Goal: Task Accomplishment & Management: Manage account settings

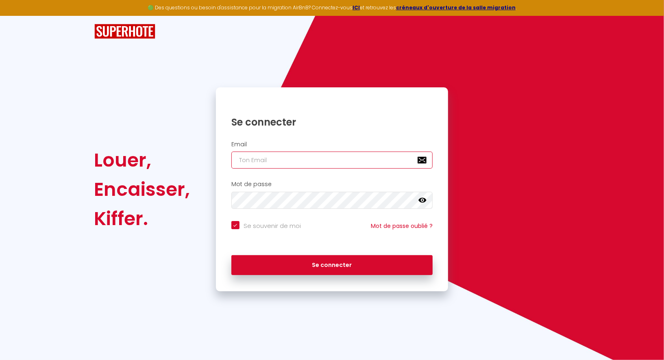
click at [274, 159] on input "email" at bounding box center [332, 160] width 202 height 17
paste input "[EMAIL_ADDRESS][DOMAIN_NAME]"
type input "[EMAIL_ADDRESS][DOMAIN_NAME]"
checkbox input "true"
type input "[EMAIL_ADDRESS][DOMAIN_NAME]"
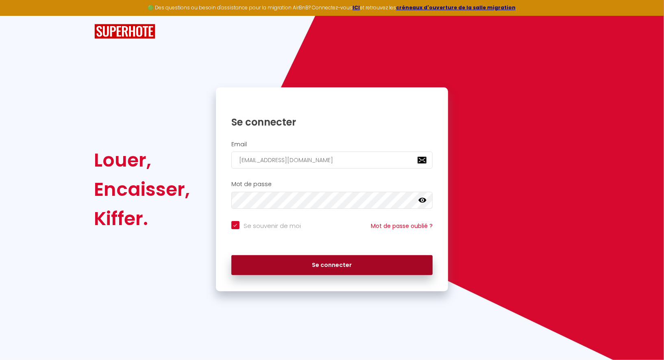
click at [315, 260] on button "Se connecter" at bounding box center [332, 265] width 202 height 20
checkbox input "true"
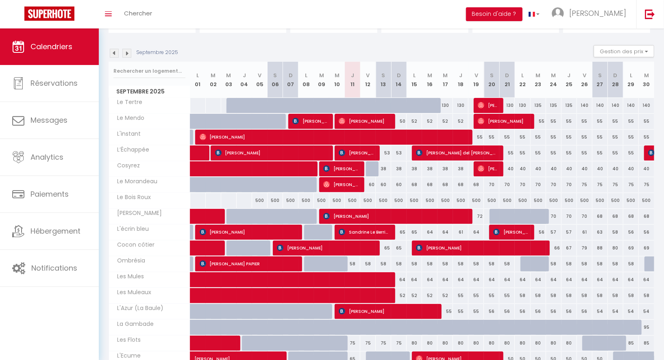
scroll to position [71, 0]
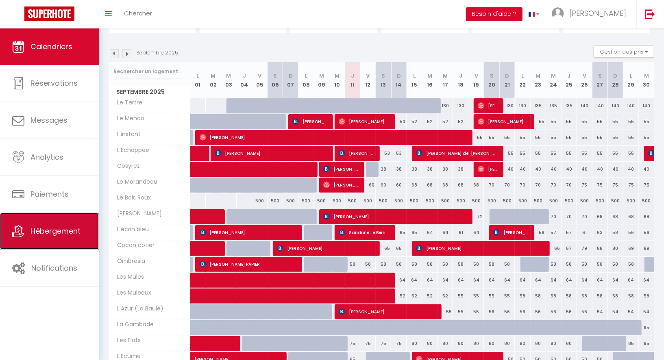
click at [31, 235] on span "Hébergement" at bounding box center [55, 231] width 50 height 10
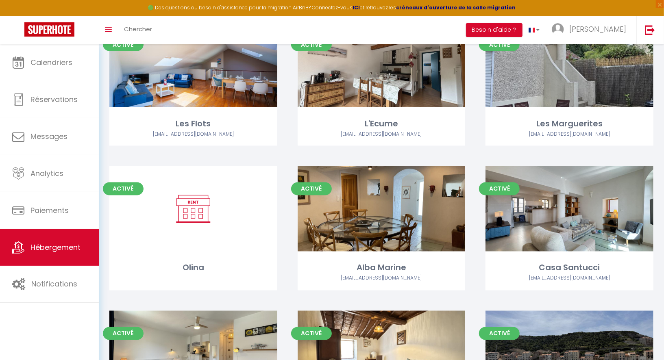
scroll to position [840, 0]
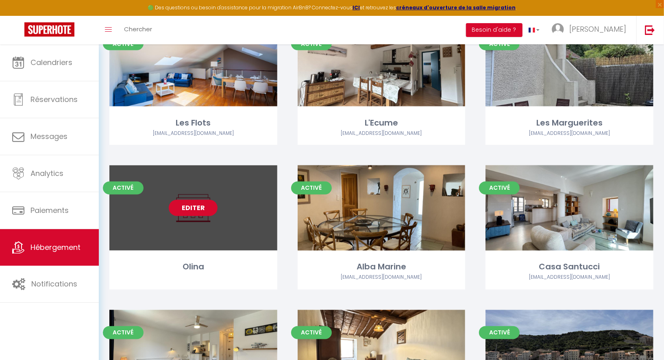
click at [211, 209] on link "Editer" at bounding box center [193, 208] width 49 height 16
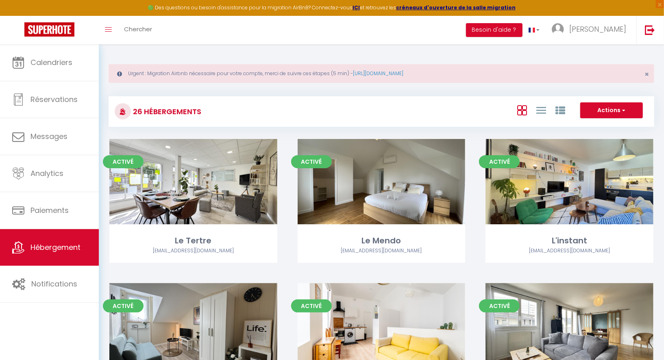
select select "3"
select select "2"
select select "1"
select select
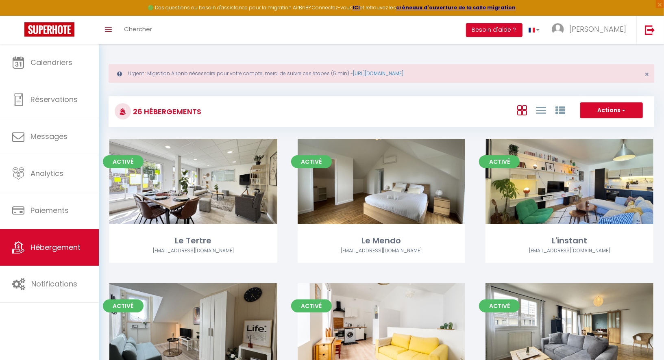
select select "28"
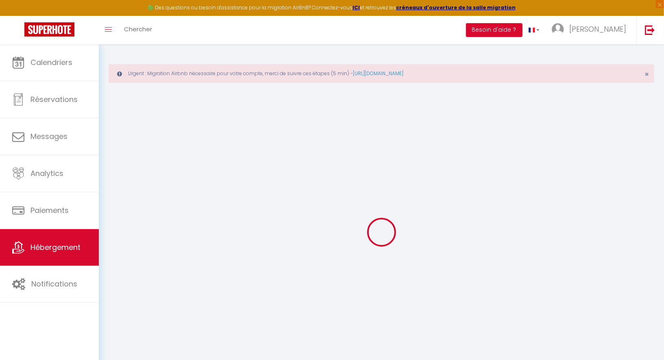
select select
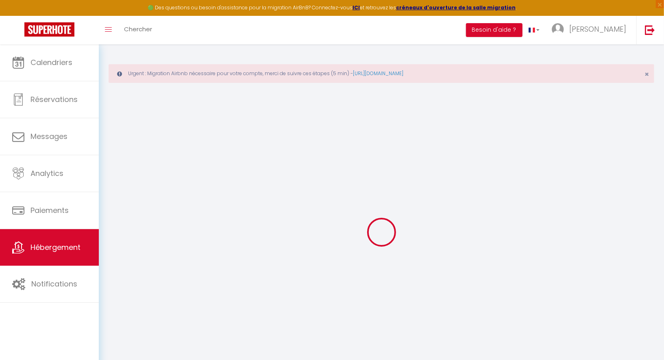
select select
checkbox input "false"
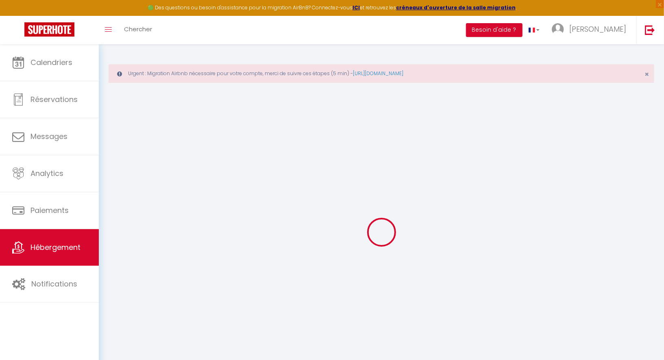
select select
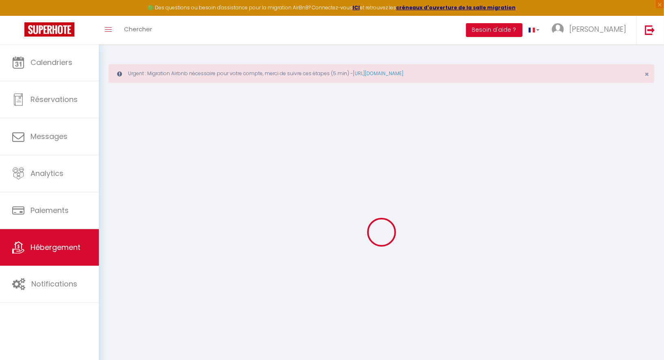
select select
checkbox input "false"
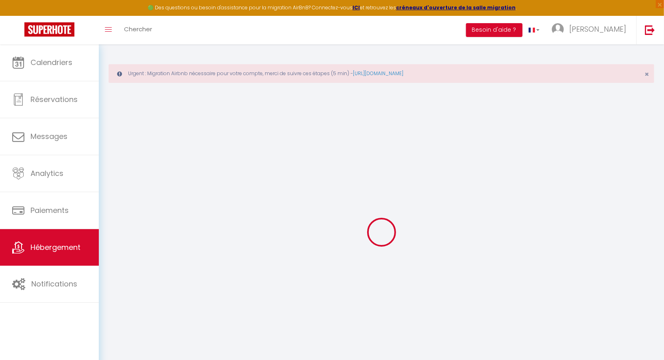
checkbox input "false"
select select
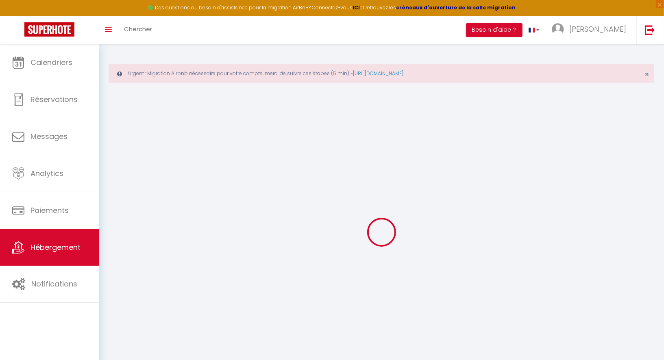
select select
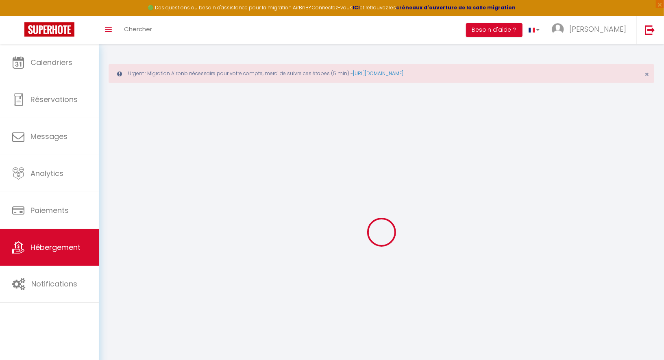
checkbox input "false"
select select
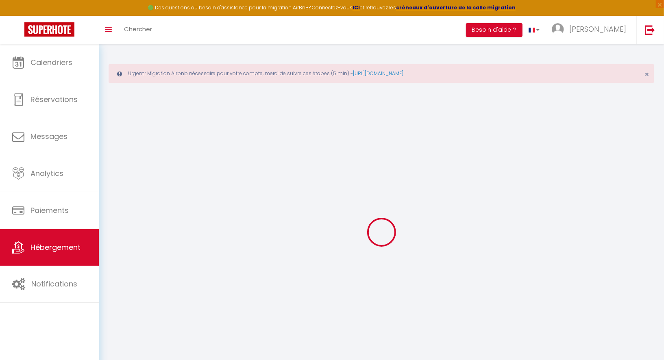
select select
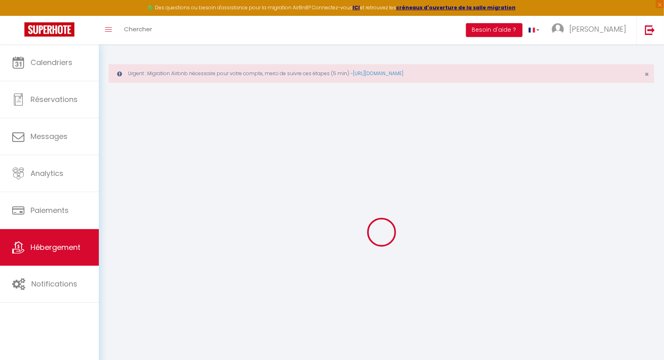
select select
checkbox input "false"
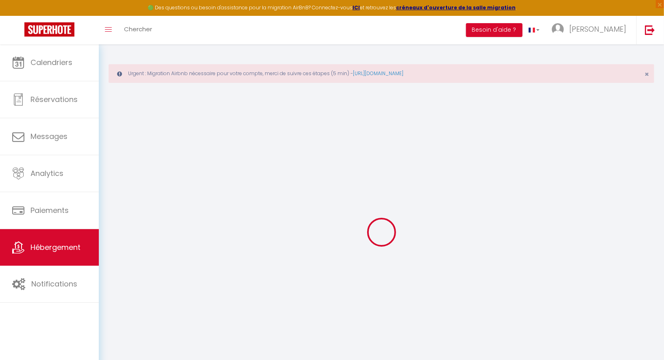
checkbox input "false"
select select
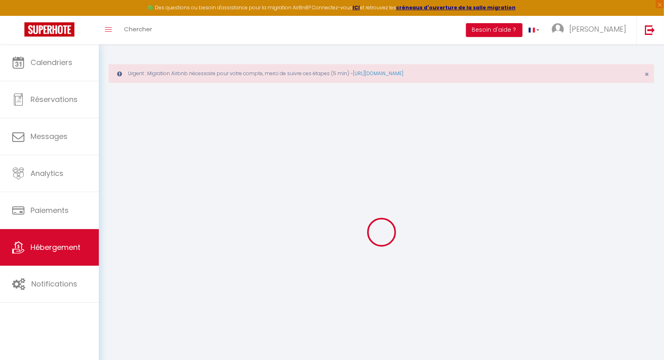
select select
checkbox input "false"
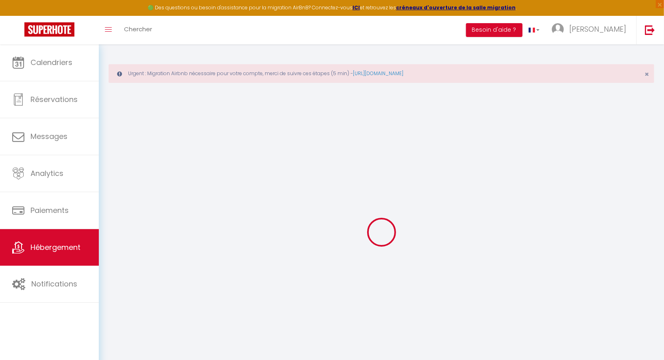
checkbox input "false"
select select
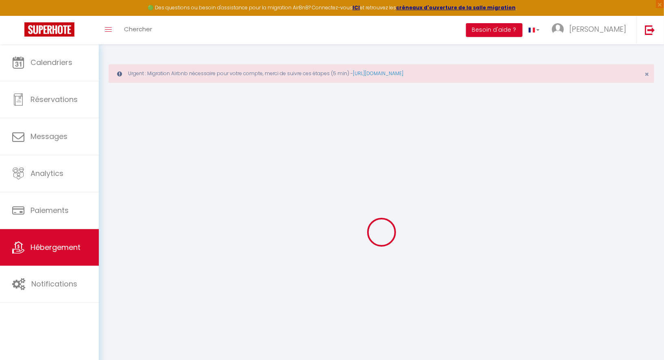
type input "Olina"
type input "Blandine"
type input "Meliand"
type input "[STREET_ADDRESS][PERSON_NAME]"
type input "85180"
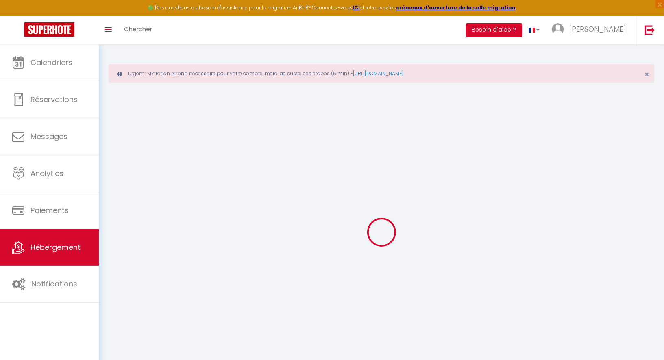
type input "Les Sables d'Olonne"
type input "35"
select select
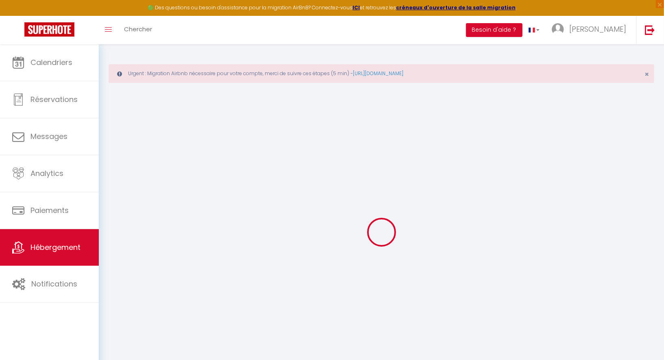
select select
type input "[STREET_ADDRESS][PERSON_NAME]"
type input "85180"
type input "Les Sables d'Olonne"
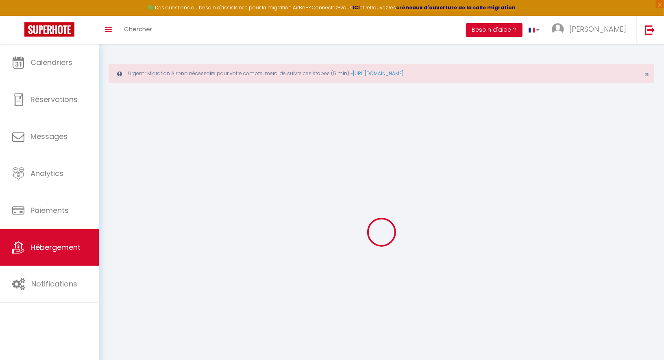
type input "[PERSON_NAME][EMAIL_ADDRESS][DOMAIN_NAME]"
select select
checkbox input "false"
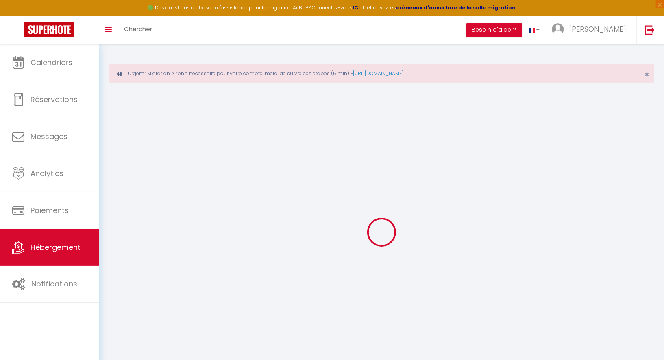
checkbox input "false"
type input "35"
type input "0"
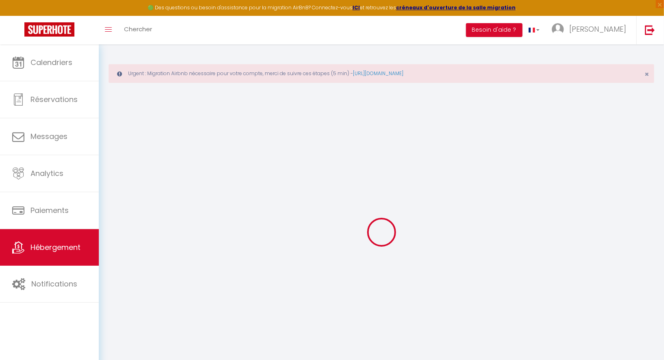
select select
checkbox input "false"
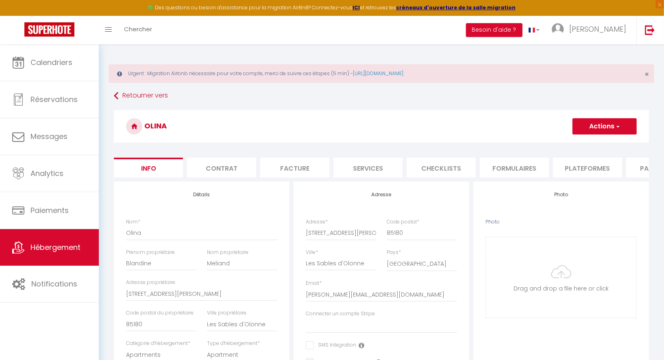
click at [562, 163] on li "Plateformes" at bounding box center [587, 168] width 69 height 20
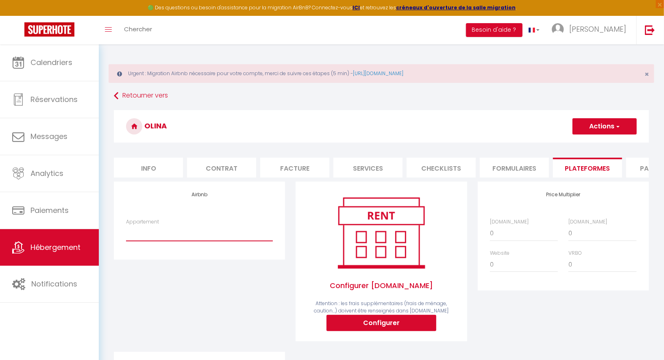
click at [235, 239] on select "Cocon côtier · Cocon côtier - Vue sur Mer, Parking Privé, Wifi - [EMAIL_ADDRESS…" at bounding box center [199, 233] width 147 height 15
select select "6208-1500752977648406777"
click at [126, 226] on select "Cocon côtier · Cocon côtier - Vue sur Mer, Parking Privé, Wifi - [EMAIL_ADDRESS…" at bounding box center [199, 233] width 147 height 15
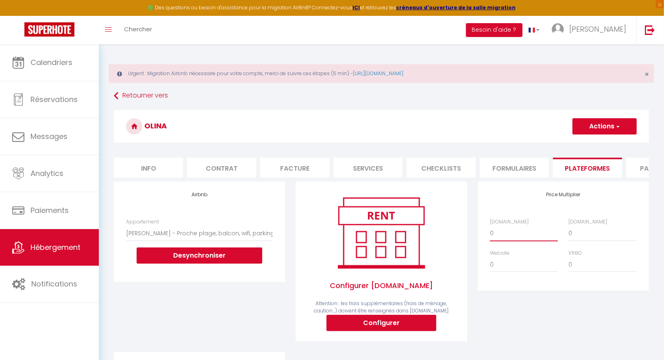
click at [504, 230] on select "0 + 1 % + 2 % + 3 % + 4 % + 5 % + 6 % + 7 % + 8 % + 9 %" at bounding box center [524, 233] width 68 height 15
select select "+ 15 %"
click at [490, 226] on select "0 + 1 % + 2 % + 3 % + 4 % + 5 % + 6 % + 7 % + 8 % + 9 %" at bounding box center [524, 233] width 68 height 15
click at [578, 235] on select "0 + 1 % + 2 % + 3 % + 4 % + 5 % + 6 % + 7 % + 8 % + 9 %" at bounding box center [602, 233] width 68 height 15
select select "+ 19 %"
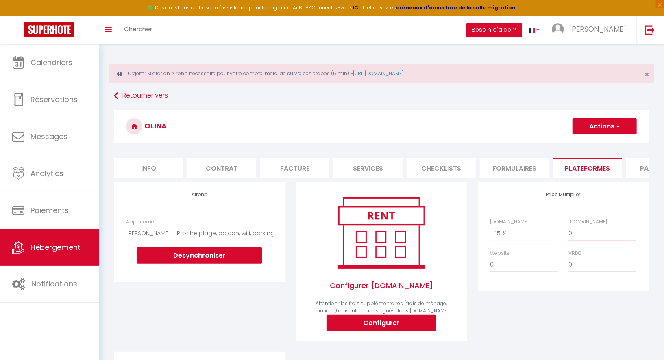
click at [568, 226] on select "0 + 1 % + 2 % + 3 % + 4 % + 5 % + 6 % + 7 % + 8 % + 9 %" at bounding box center [602, 233] width 68 height 15
click at [613, 127] on button "Actions" at bounding box center [604, 126] width 64 height 16
click at [593, 144] on link "Enregistrer" at bounding box center [604, 144] width 64 height 11
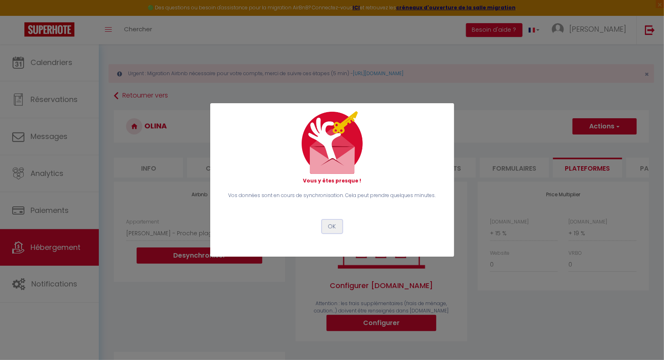
click at [337, 226] on button "OK" at bounding box center [332, 227] width 20 height 14
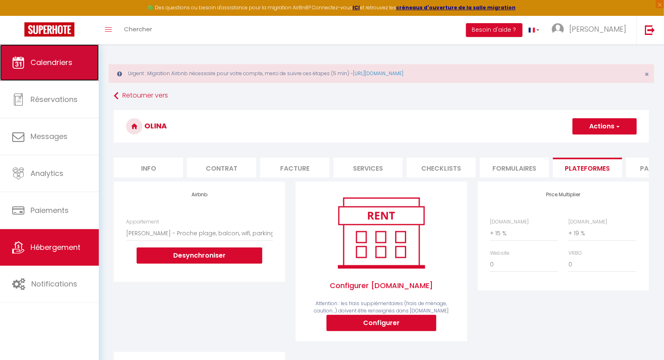
click at [57, 54] on link "Calendriers" at bounding box center [49, 62] width 99 height 37
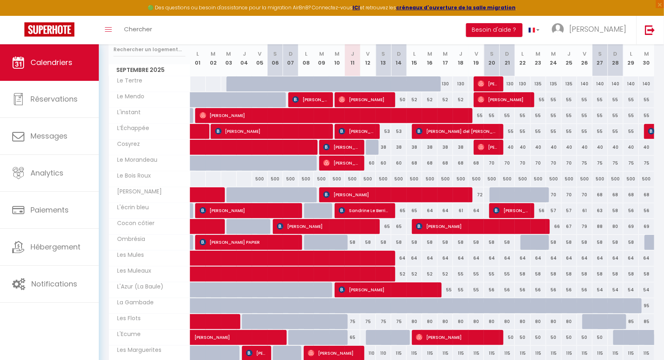
scroll to position [224, 0]
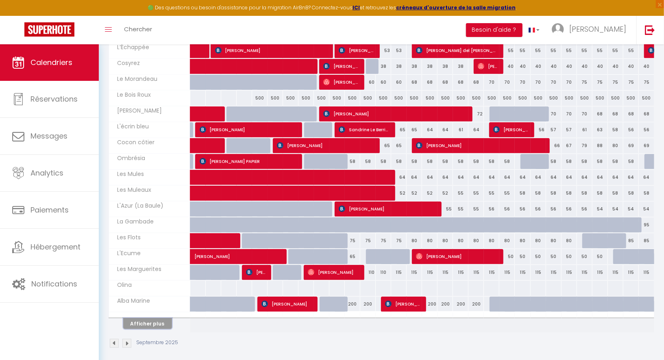
click at [157, 319] on button "Afficher plus" at bounding box center [147, 323] width 49 height 11
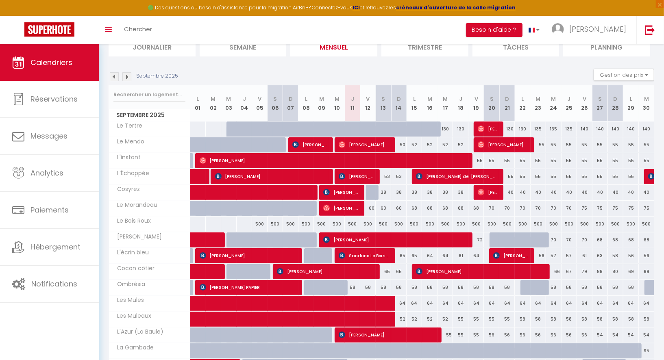
scroll to position [42, 0]
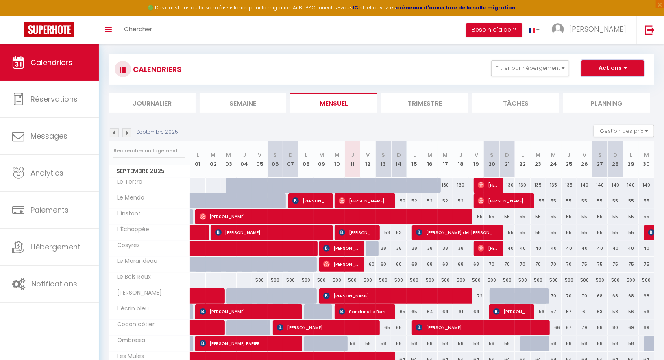
click at [615, 64] on button "Actions" at bounding box center [612, 68] width 63 height 16
click at [617, 128] on button "Gestion des prix" at bounding box center [623, 131] width 61 height 12
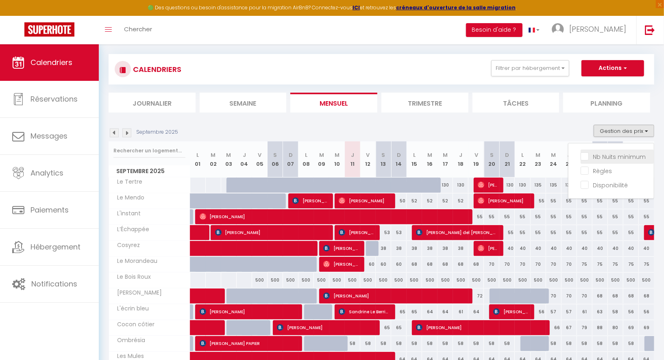
click at [606, 153] on input "Nb Nuits minimum" at bounding box center [616, 156] width 73 height 8
checkbox input "true"
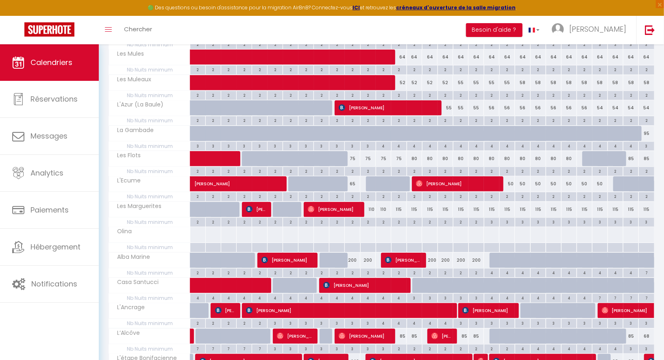
scroll to position [450, 0]
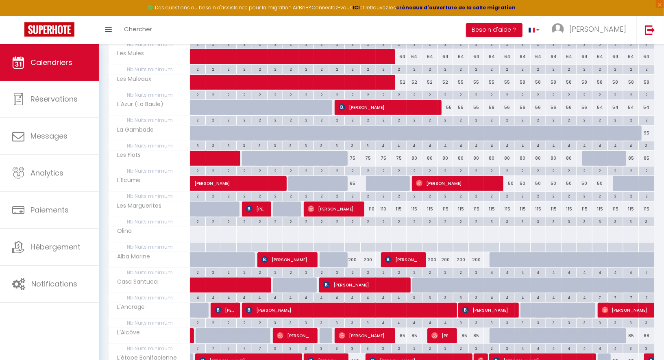
click at [334, 243] on div at bounding box center [336, 247] width 15 height 9
type input "Mer 10 Septembre 2025"
type input "Jeu 11 Septembre 2025"
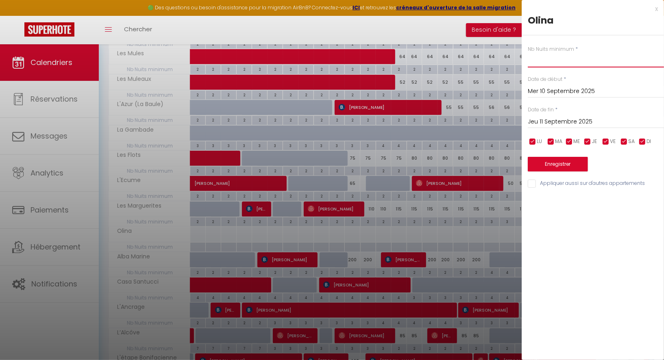
click at [541, 61] on input "text" at bounding box center [596, 60] width 136 height 15
type input "3"
click at [576, 120] on input "Jeu 11 Septembre 2025" at bounding box center [596, 122] width 136 height 11
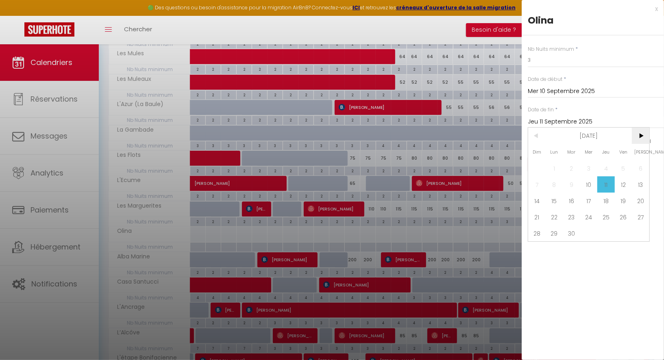
click at [646, 137] on span ">" at bounding box center [640, 136] width 17 height 16
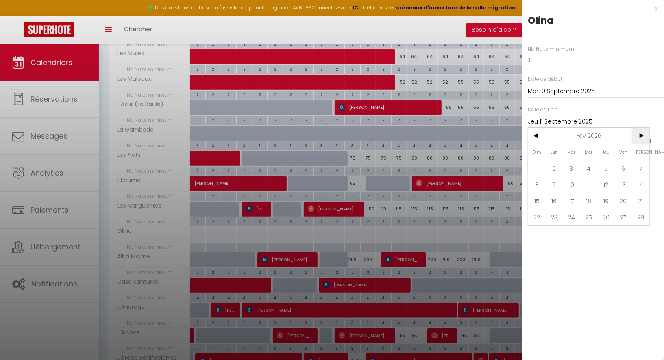
click at [646, 137] on span ">" at bounding box center [640, 136] width 17 height 16
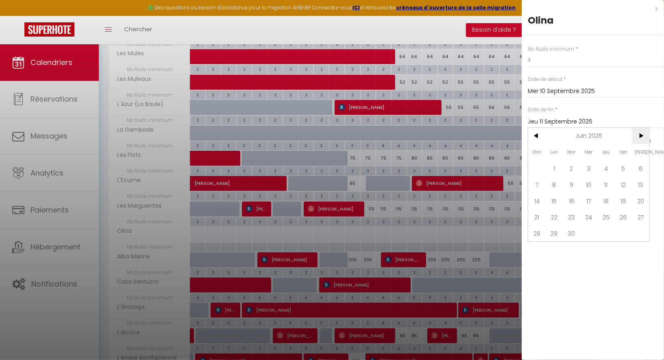
click at [646, 137] on span ">" at bounding box center [640, 136] width 17 height 16
click at [645, 136] on span ">" at bounding box center [640, 136] width 17 height 16
click at [556, 232] on span "30" at bounding box center [553, 233] width 17 height 16
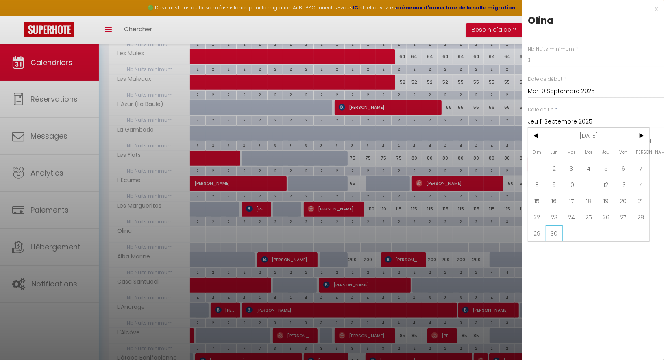
type input "Lun 30 Novembre 2026"
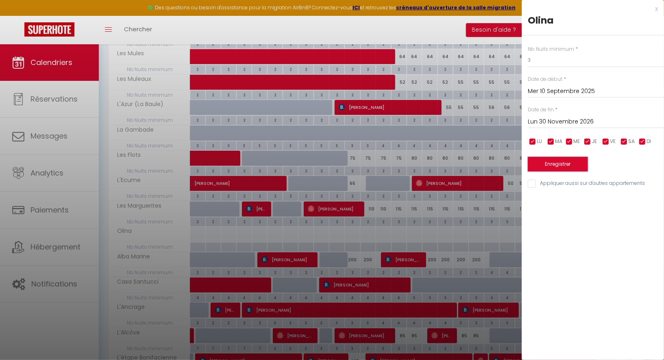
click at [556, 167] on button "Enregistrer" at bounding box center [558, 164] width 60 height 15
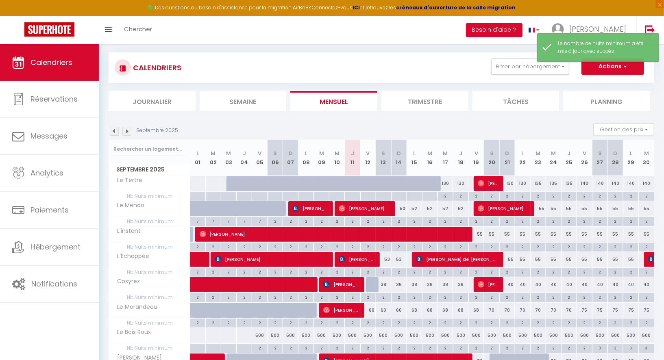
scroll to position [411, 0]
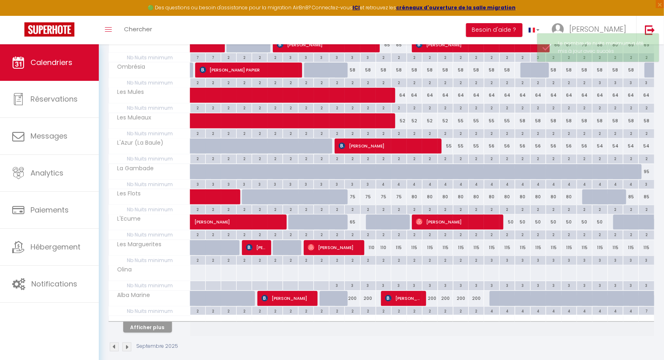
click at [384, 281] on div "3" at bounding box center [383, 285] width 15 height 8
type input "3"
type input "[DATE]"
type input "Dim 14 Septembre 2025"
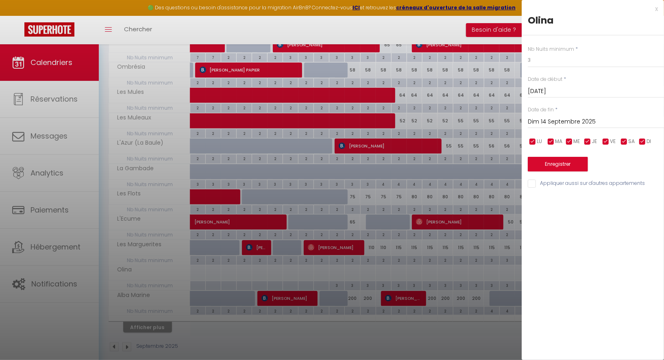
click at [556, 89] on input "[DATE]" at bounding box center [596, 91] width 136 height 11
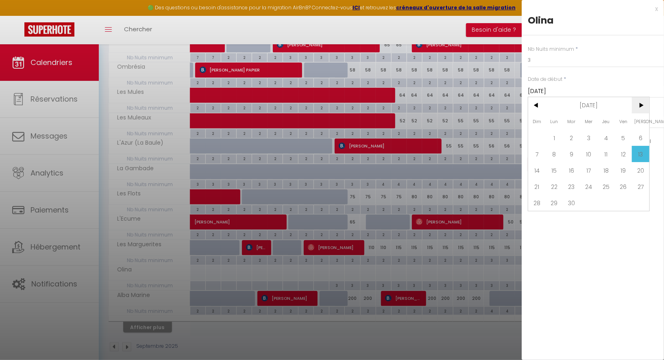
click at [632, 106] on span ">" at bounding box center [640, 105] width 17 height 16
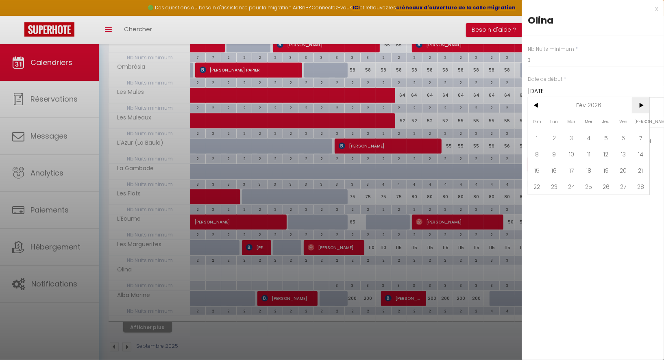
click at [632, 106] on span ">" at bounding box center [640, 105] width 17 height 16
click at [590, 135] on span "1" at bounding box center [588, 138] width 17 height 16
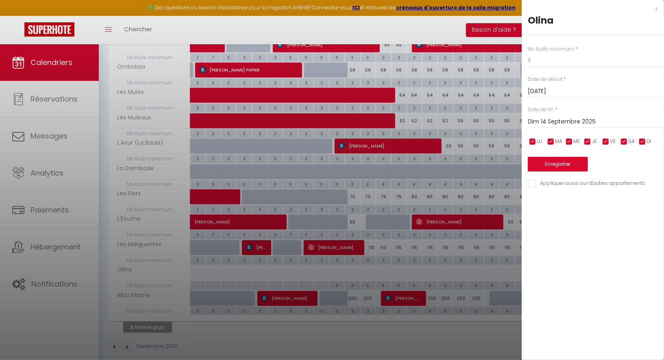
type input "Mer 01 Avril 2026"
type input "Jeu 02 Avril 2026"
drag, startPoint x: 536, startPoint y: 60, endPoint x: 509, endPoint y: 59, distance: 26.8
click at [510, 59] on body "🟢 Des questions ou besoin d'assistance pour la migration AirBnB? Connectez-vous…" at bounding box center [332, 1] width 664 height 736
type input "5"
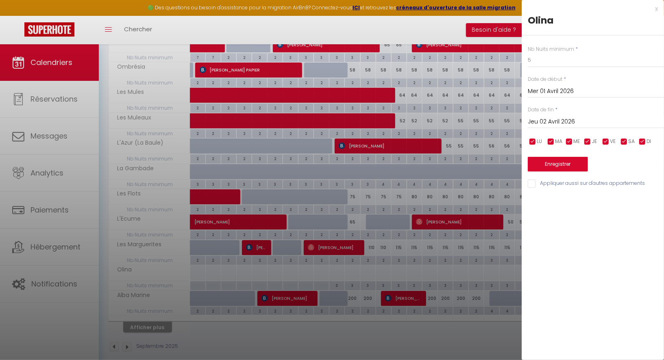
click at [557, 122] on input "Jeu 02 Avril 2026" at bounding box center [596, 122] width 136 height 11
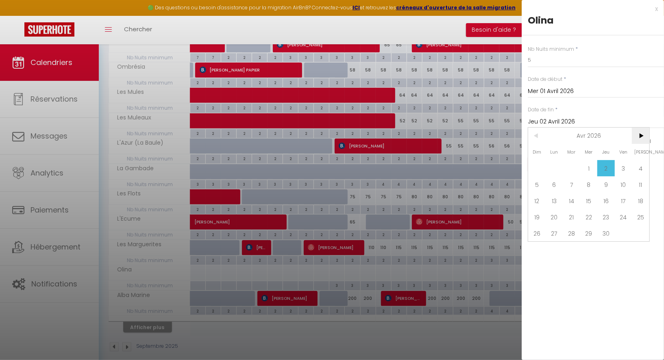
click at [644, 132] on span ">" at bounding box center [640, 136] width 17 height 16
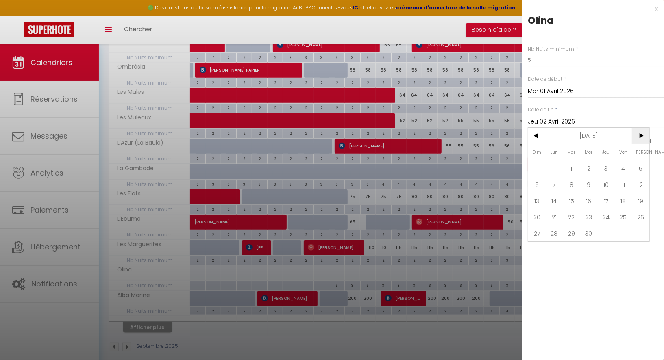
click at [644, 132] on span ">" at bounding box center [640, 136] width 17 height 16
click at [537, 134] on span "<" at bounding box center [536, 136] width 17 height 16
click at [589, 165] on span "1" at bounding box center [588, 168] width 17 height 16
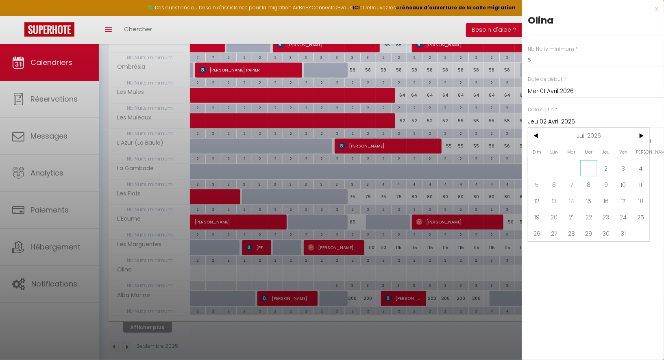
type input "Mer 01 Juillet 2026"
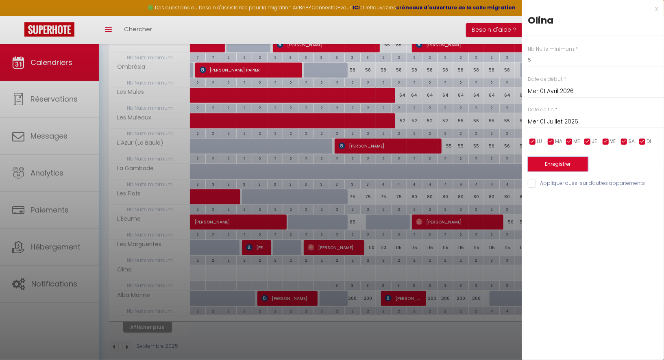
click at [569, 164] on button "Enregistrer" at bounding box center [558, 164] width 60 height 15
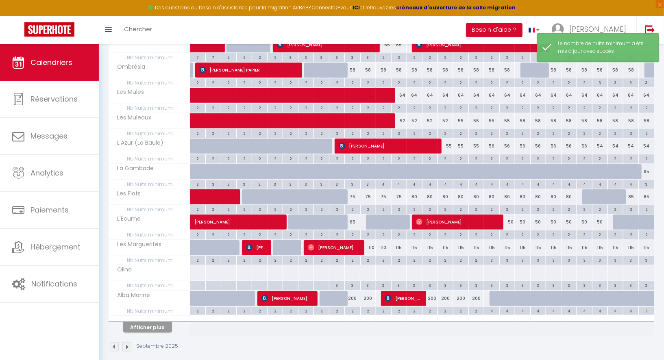
click at [382, 281] on div "3" at bounding box center [383, 285] width 15 height 8
type input "3"
type input "[DATE]"
type input "Dim 14 Septembre 2025"
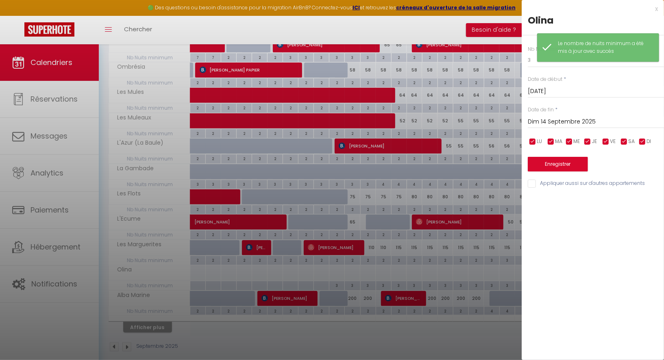
click at [584, 87] on input "[DATE]" at bounding box center [596, 91] width 136 height 11
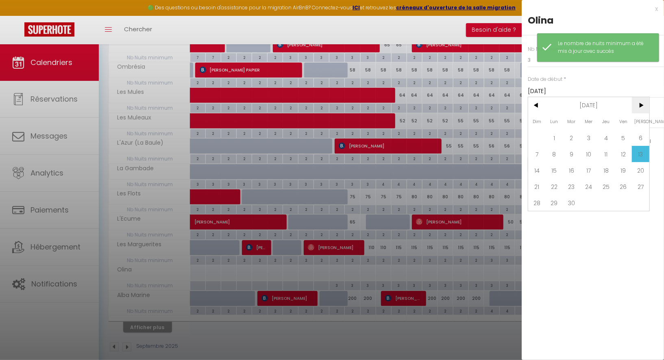
click at [639, 103] on span ">" at bounding box center [640, 105] width 17 height 16
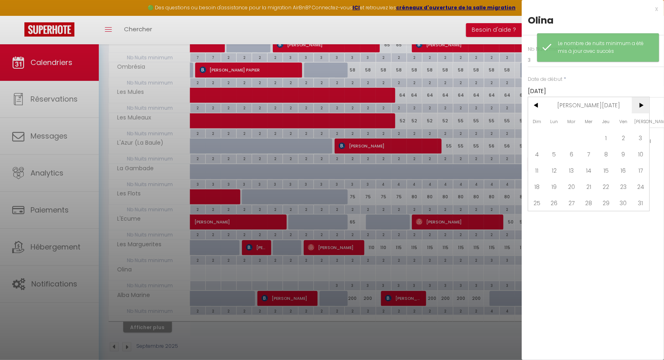
click at [639, 103] on span ">" at bounding box center [640, 105] width 17 height 16
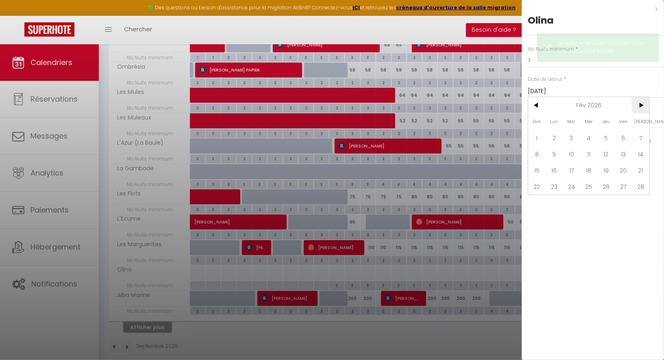
click at [639, 103] on span ">" at bounding box center [640, 105] width 17 height 16
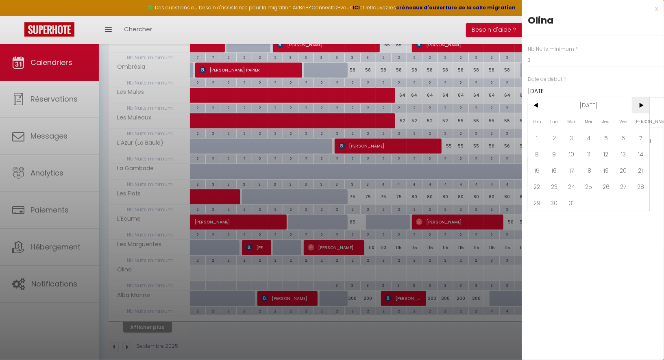
click at [639, 103] on span ">" at bounding box center [640, 105] width 17 height 16
click at [591, 132] on span "1" at bounding box center [588, 138] width 17 height 16
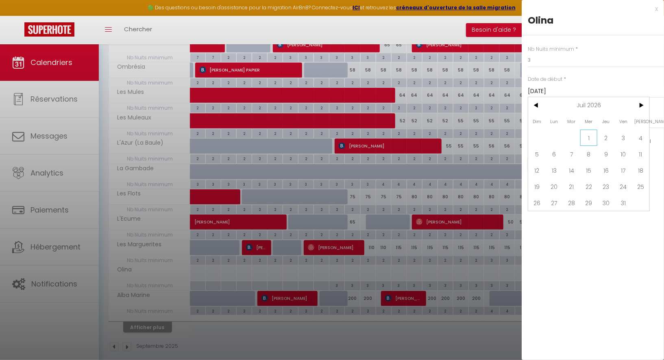
type input "Mer 01 Juillet 2026"
type input "Jeu 02 Juillet 2026"
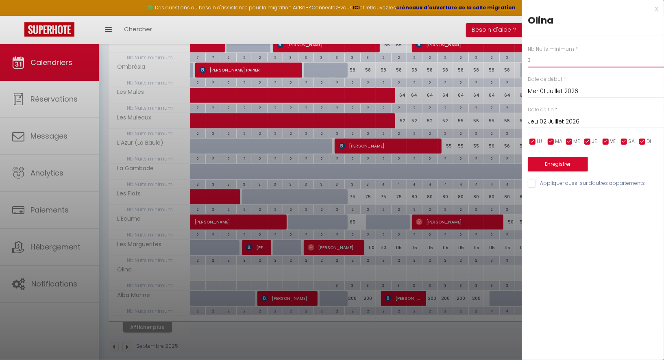
drag, startPoint x: 546, startPoint y: 61, endPoint x: 512, endPoint y: 60, distance: 34.2
click at [512, 61] on body "🟢 Des questions ou besoin d'assistance pour la migration AirBnB? Connectez-vous…" at bounding box center [332, 1] width 664 height 736
type input "7"
click at [546, 114] on div "[DATE] < [DATE] > Dim Lun Mar Mer Jeu Ven Sam 1 2 3 4 5 6 7 8 9 10 11 12 13 14 …" at bounding box center [596, 121] width 136 height 15
click at [548, 120] on input "Jeu 02 Juillet 2026" at bounding box center [596, 122] width 136 height 11
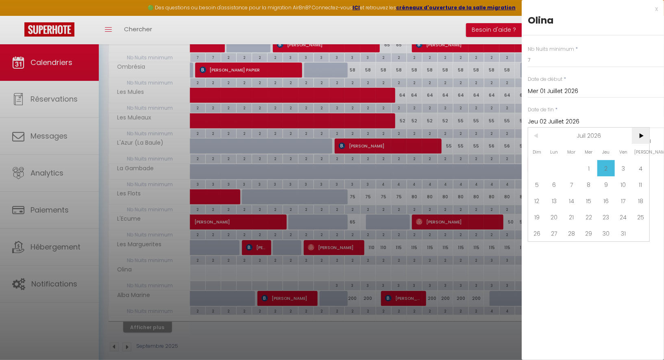
click at [640, 132] on span ">" at bounding box center [640, 136] width 17 height 16
click at [639, 201] on span "19" at bounding box center [640, 201] width 17 height 16
type input "[DATE]"
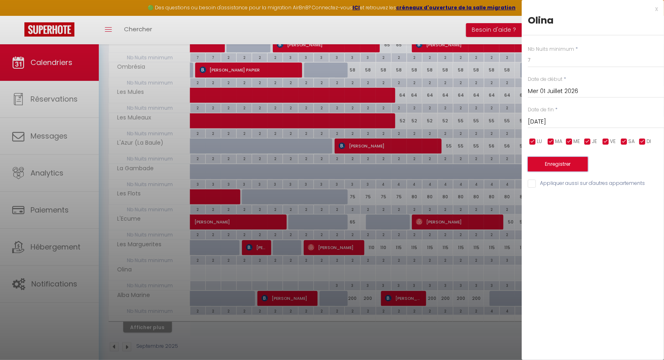
click at [567, 166] on button "Enregistrer" at bounding box center [558, 164] width 60 height 15
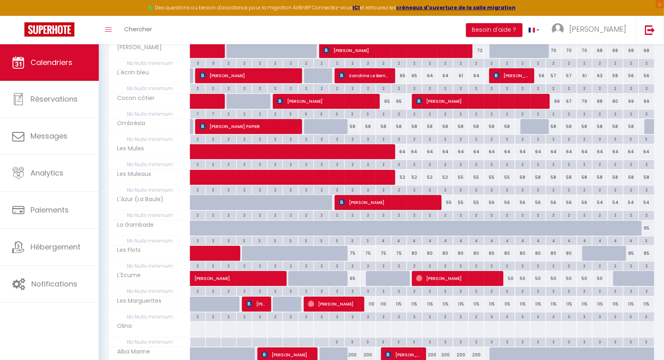
scroll to position [354, 0]
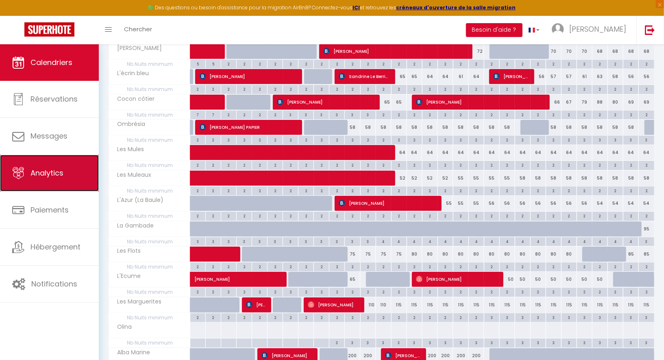
click at [53, 168] on span "Analytics" at bounding box center [46, 173] width 33 height 10
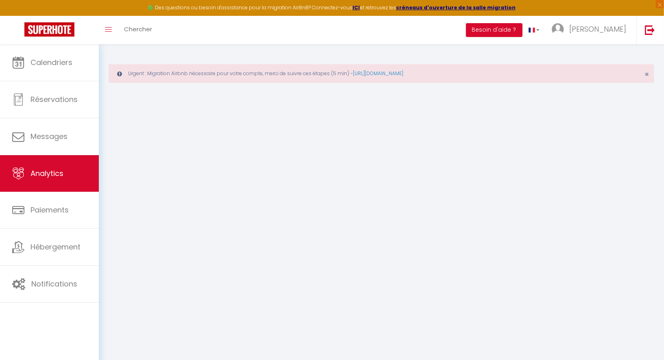
select select "2025"
select select "9"
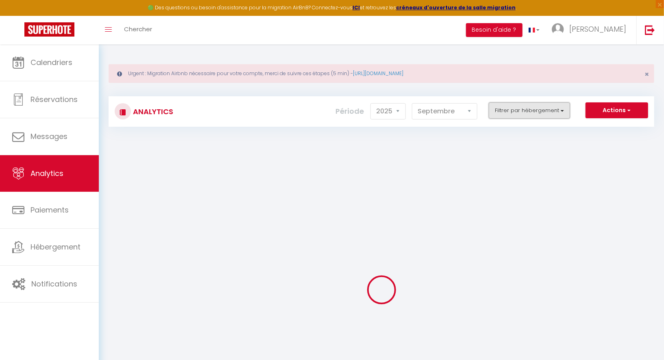
click at [518, 107] on button "Filtrer par hébergement" at bounding box center [529, 110] width 81 height 16
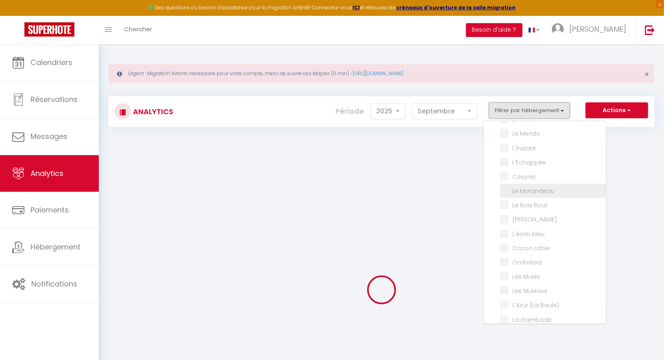
checkbox input "false"
checkbox Tertre "false"
checkbox Mendo "false"
checkbox input "false"
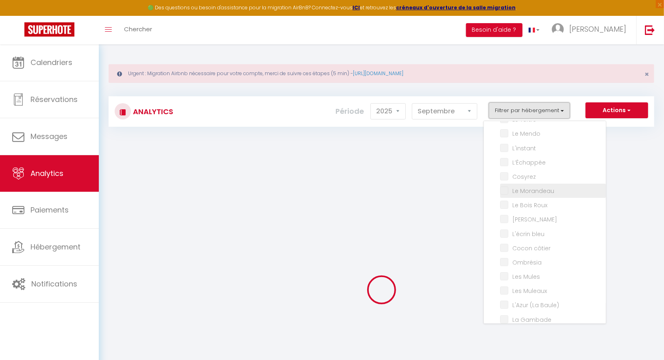
checkbox input "false"
checkbox Morandeau "false"
checkbox Roux "false"
checkbox Marin "false"
checkbox bleu "false"
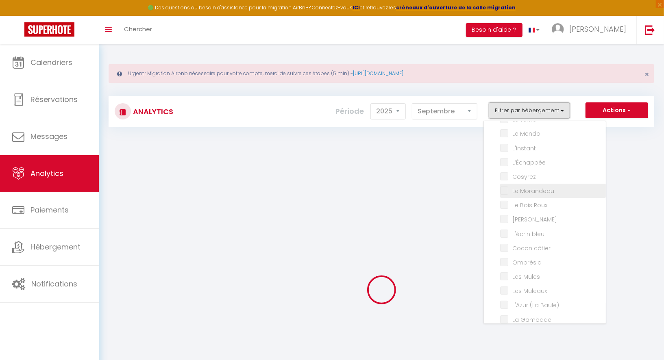
checkbox côtier "false"
checkbox input "false"
checkbox Mules "false"
checkbox Muleaux "false"
checkbox Baule\) "false"
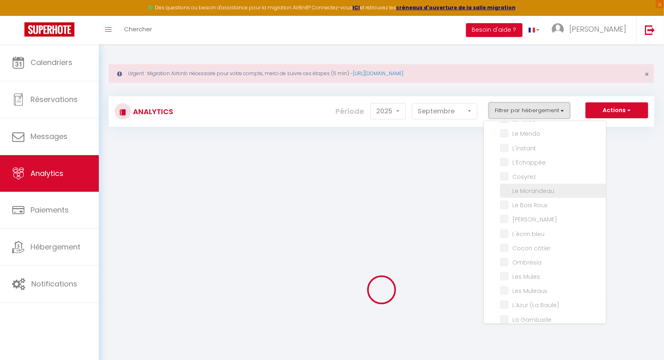
checkbox Gambade "false"
checkbox Flots "false"
checkbox input "false"
checkbox Marguerites "false"
checkbox input "false"
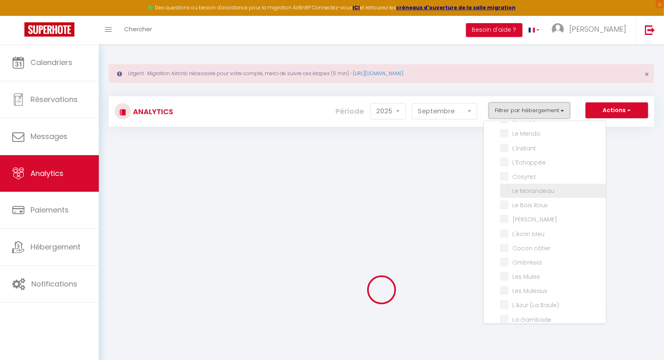
checkbox Marine "false"
checkbox Santucci "false"
checkbox input "false"
checkbox Bonifacienne "false"
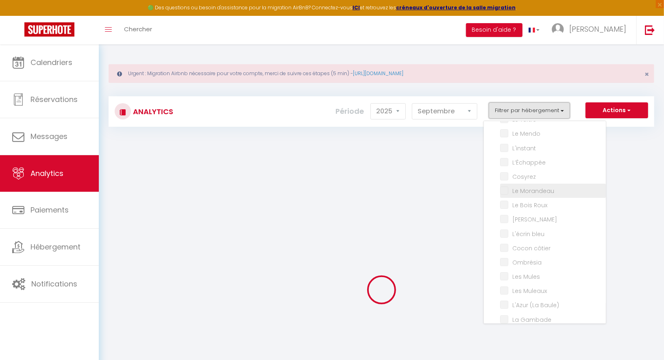
checkbox input "false"
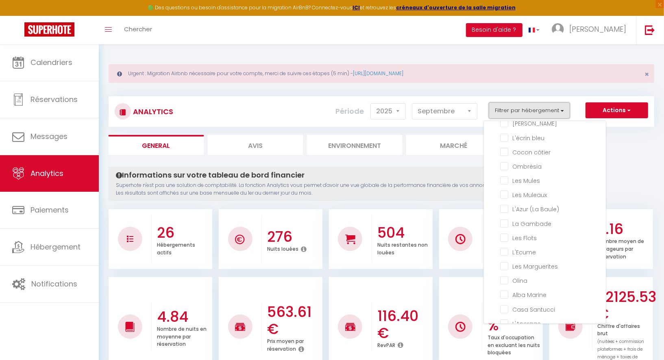
scroll to position [121, 0]
click at [521, 249] on input "checkbox" at bounding box center [553, 251] width 106 height 8
checkbox input "true"
checkbox Tertre "false"
checkbox Mendo "false"
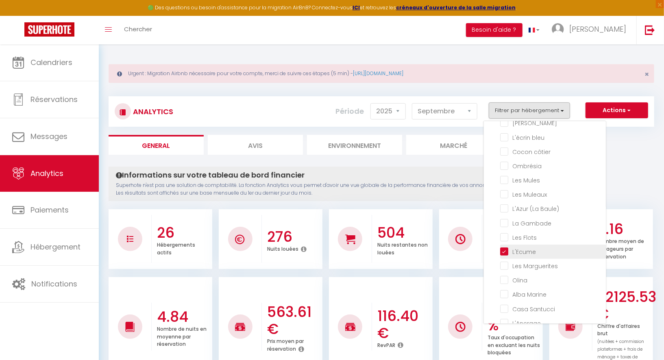
checkbox input "false"
checkbox Morandeau "false"
checkbox Roux "false"
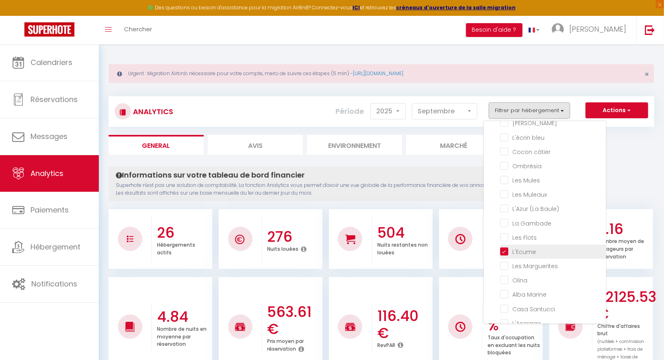
checkbox Marin "false"
checkbox bleu "false"
checkbox côtier "false"
checkbox input "false"
checkbox Mules "false"
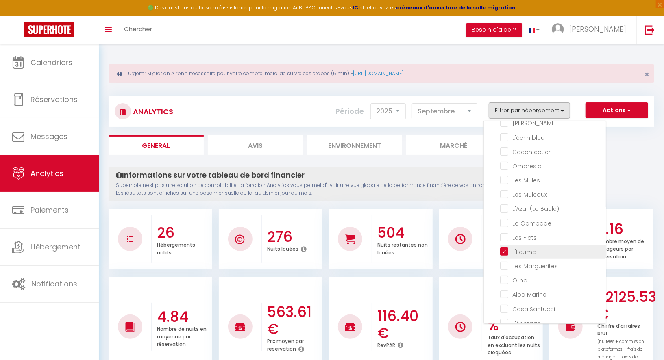
checkbox Muleaux "false"
checkbox Baule\) "false"
checkbox Gambade "false"
checkbox Flots "false"
checkbox Marguerites "false"
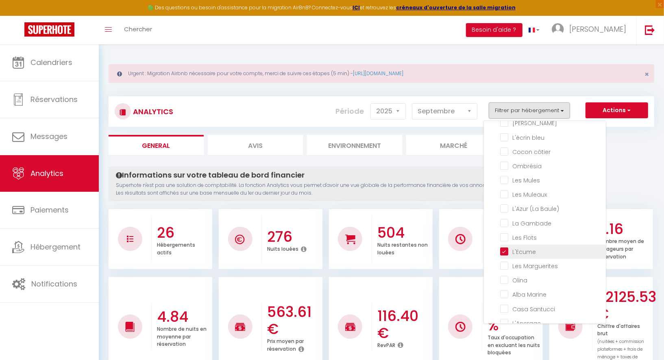
checkbox input "false"
checkbox Marine "false"
checkbox Santucci "false"
checkbox input "false"
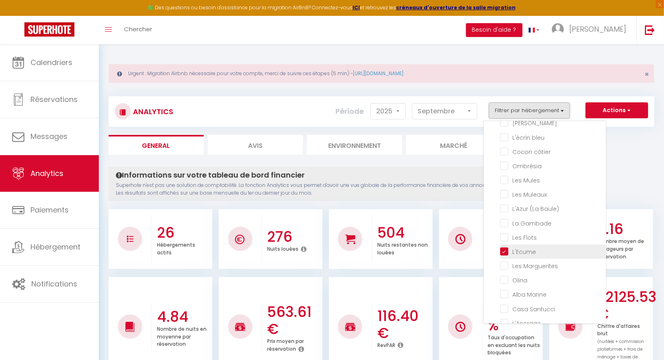
checkbox Bonifacienne "false"
checkbox input "false"
checkbox Tertre "false"
checkbox Mendo "false"
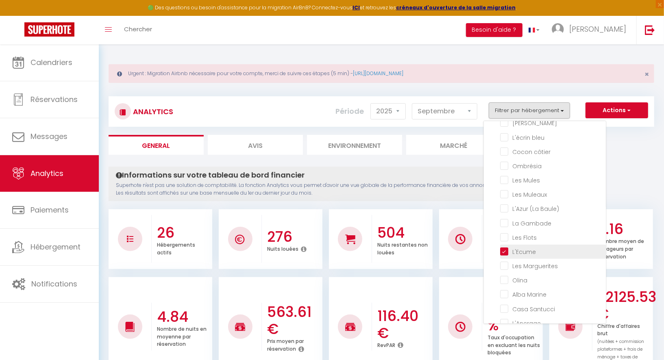
checkbox input "false"
checkbox Morandeau "false"
checkbox Roux "false"
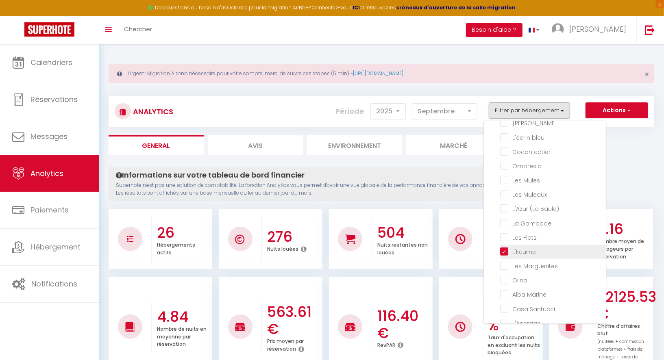
checkbox Marin "false"
checkbox bleu "false"
checkbox côtier "false"
checkbox input "false"
checkbox Mules "false"
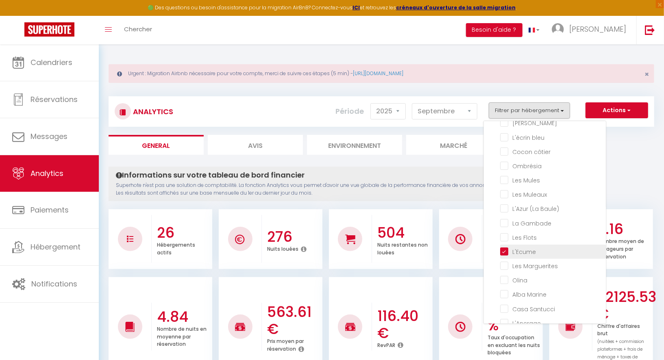
checkbox Muleaux "false"
checkbox Baule\) "false"
checkbox Gambade "false"
checkbox Flots "false"
checkbox Marguerites "false"
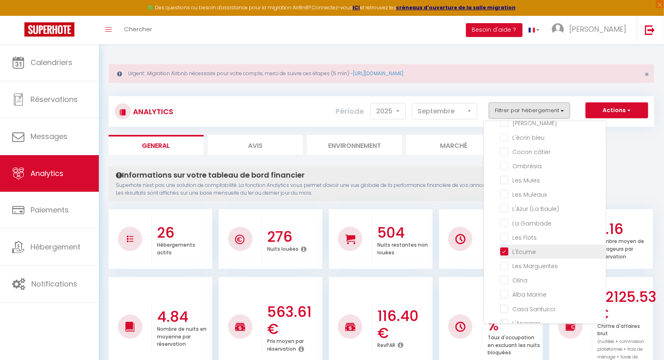
checkbox input "false"
checkbox Marine "false"
checkbox Santucci "false"
checkbox input "false"
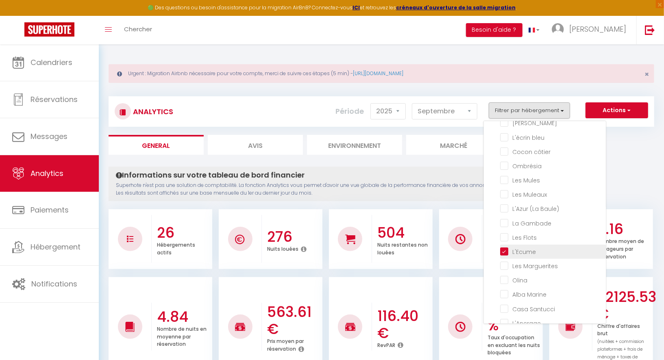
checkbox Bonifacienne "false"
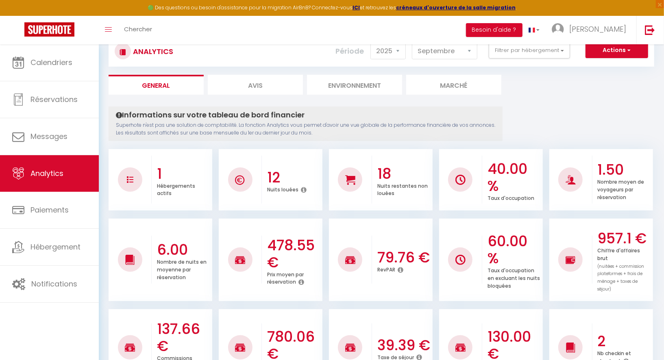
scroll to position [0, 0]
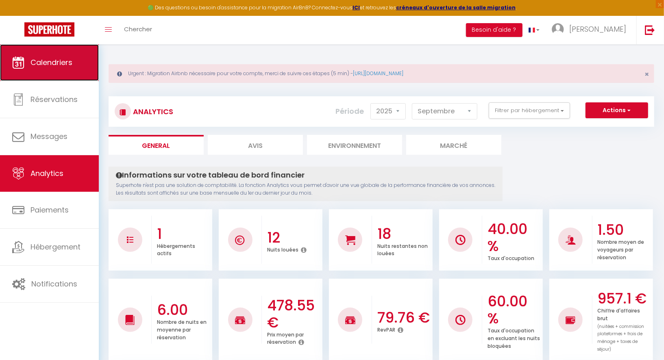
click at [69, 60] on span "Calendriers" at bounding box center [51, 62] width 42 height 10
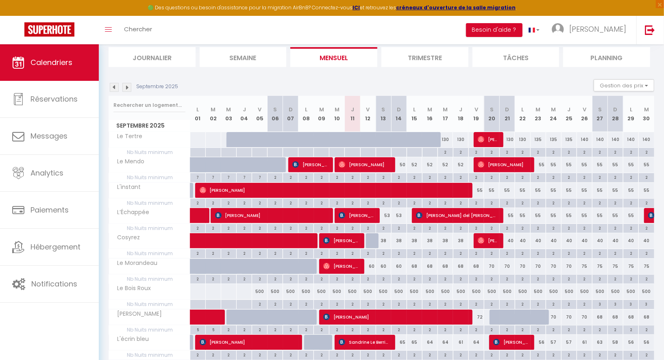
scroll to position [88, 0]
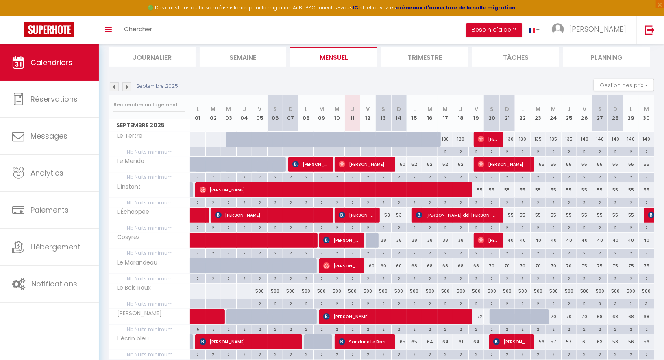
click at [415, 264] on div "68" at bounding box center [413, 265] width 15 height 15
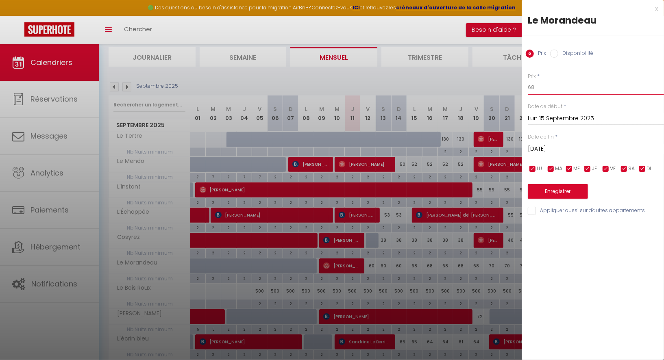
click at [538, 89] on input "68" at bounding box center [596, 87] width 136 height 15
click at [553, 146] on input "[DATE]" at bounding box center [596, 149] width 136 height 11
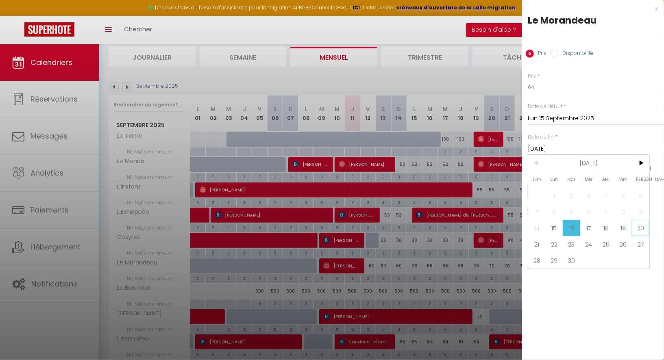
click at [646, 230] on span "20" at bounding box center [640, 228] width 17 height 16
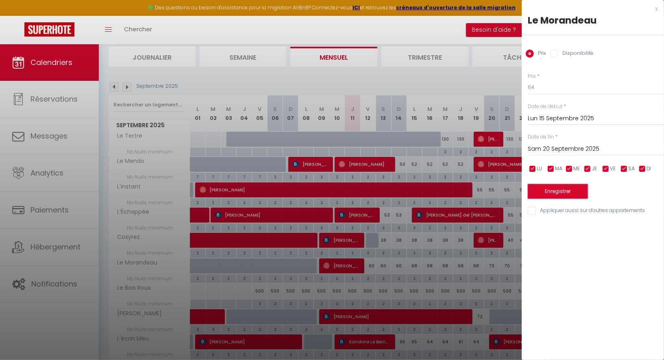
click at [572, 190] on button "Enregistrer" at bounding box center [558, 191] width 60 height 15
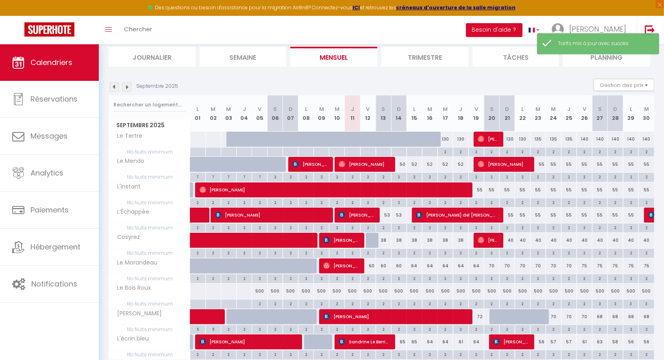
click at [491, 263] on div "70" at bounding box center [491, 265] width 15 height 15
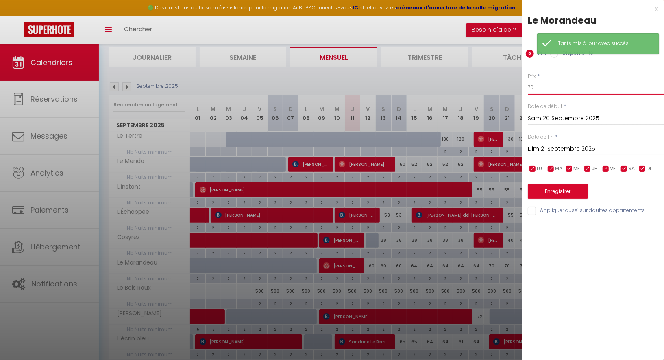
click at [545, 90] on input "70" at bounding box center [596, 87] width 136 height 15
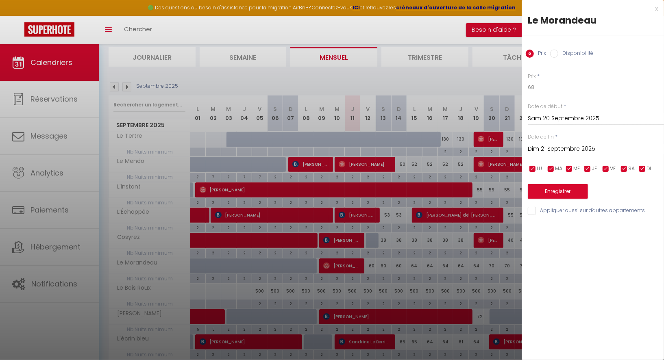
click at [549, 150] on input "Dim 21 Septembre 2025" at bounding box center [596, 149] width 136 height 11
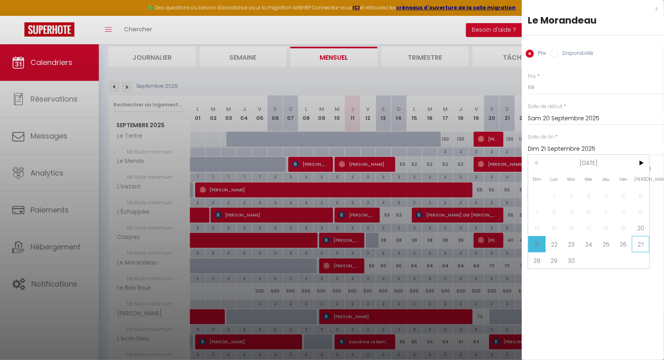
click at [646, 244] on span "27" at bounding box center [640, 244] width 17 height 16
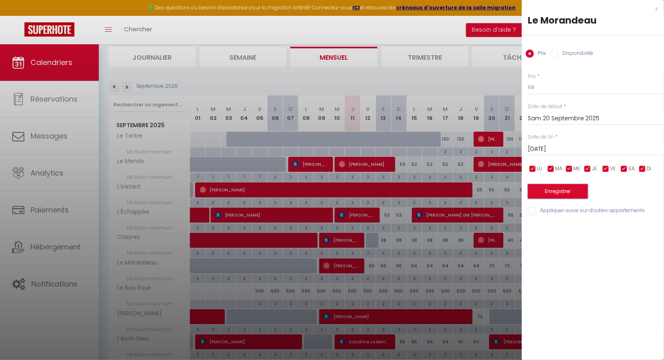
click at [577, 189] on button "Enregistrer" at bounding box center [558, 191] width 60 height 15
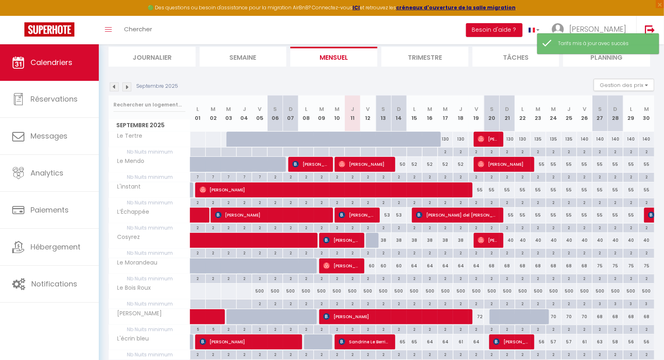
click at [602, 264] on div "75" at bounding box center [599, 265] width 15 height 15
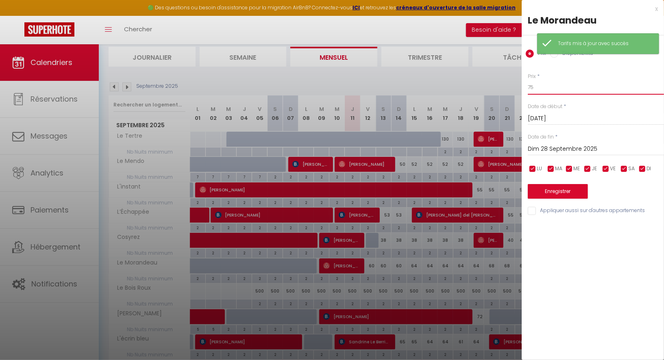
click at [543, 87] on input "75" at bounding box center [596, 87] width 136 height 15
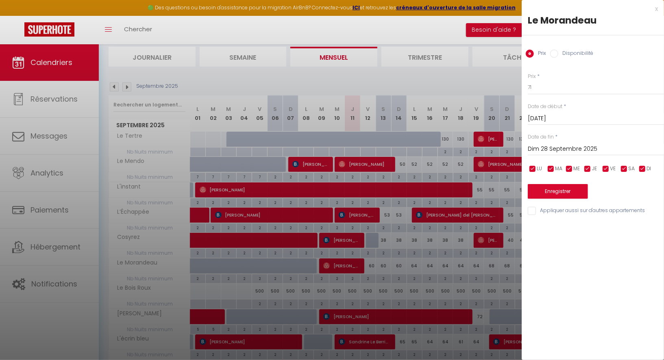
click at [558, 149] on input "Dim 28 Septembre 2025" at bounding box center [596, 149] width 136 height 11
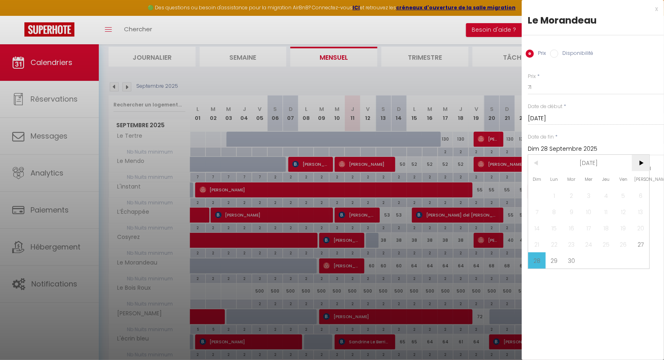
click at [644, 164] on span ">" at bounding box center [640, 163] width 17 height 16
click at [641, 209] on span "11" at bounding box center [640, 212] width 17 height 16
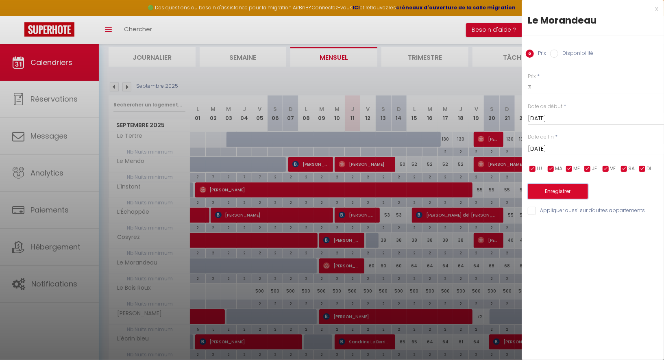
click at [577, 191] on button "Enregistrer" at bounding box center [558, 191] width 60 height 15
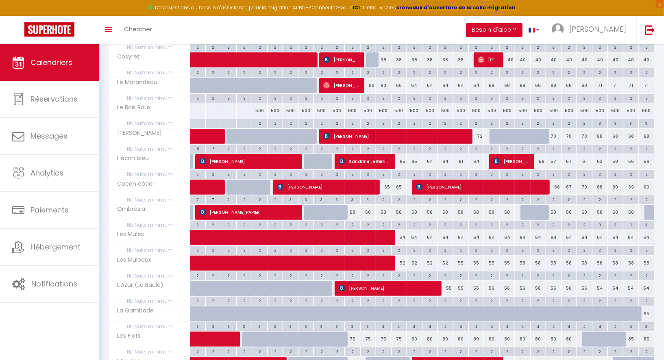
scroll to position [271, 0]
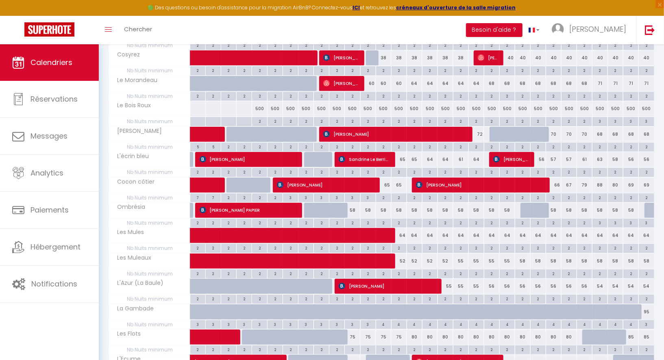
click at [447, 230] on div "64" at bounding box center [444, 235] width 15 height 15
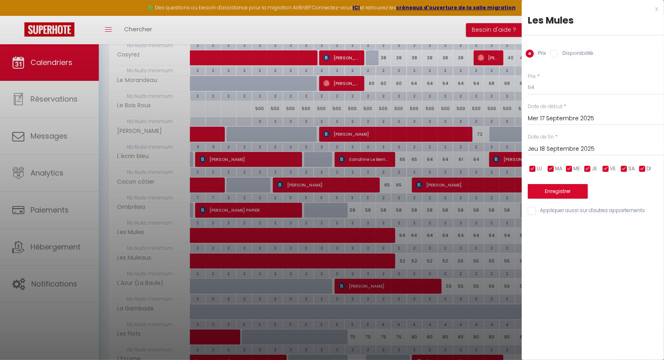
click at [561, 119] on input "Mer 17 Septembre 2025" at bounding box center [596, 118] width 136 height 11
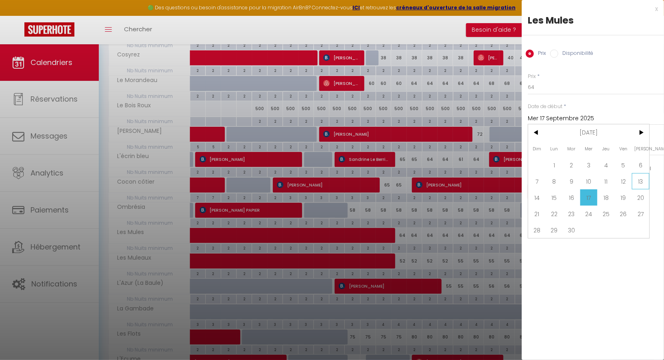
click at [635, 180] on span "13" at bounding box center [640, 181] width 17 height 16
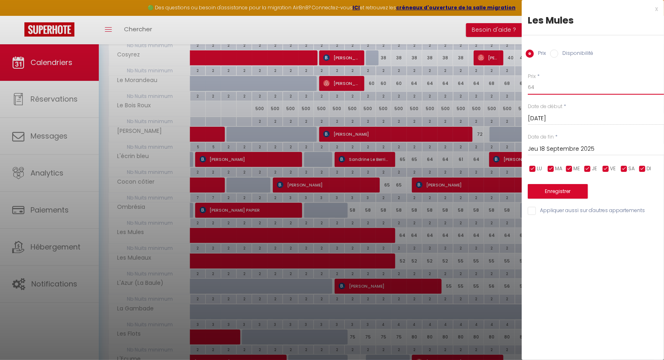
click at [538, 89] on input "64" at bounding box center [596, 87] width 136 height 15
click at [550, 148] on input "Jeu 18 Septembre 2025" at bounding box center [596, 149] width 136 height 11
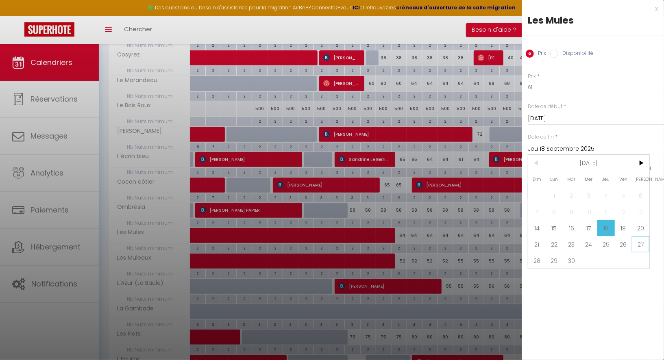
click at [641, 242] on span "27" at bounding box center [640, 244] width 17 height 16
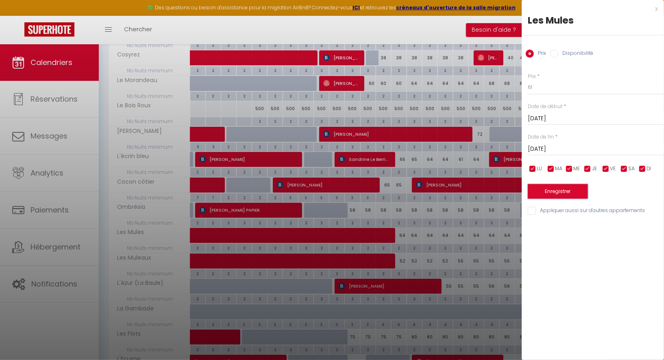
click at [571, 193] on button "Enregistrer" at bounding box center [558, 191] width 60 height 15
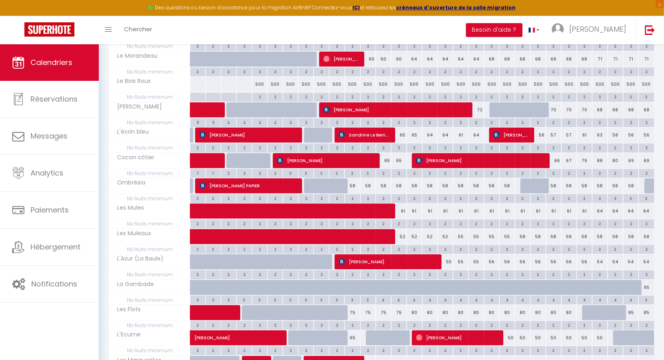
scroll to position [298, 0]
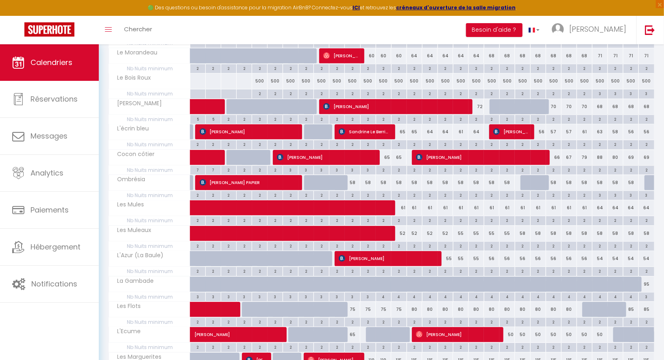
click at [450, 253] on div "55" at bounding box center [444, 258] width 15 height 15
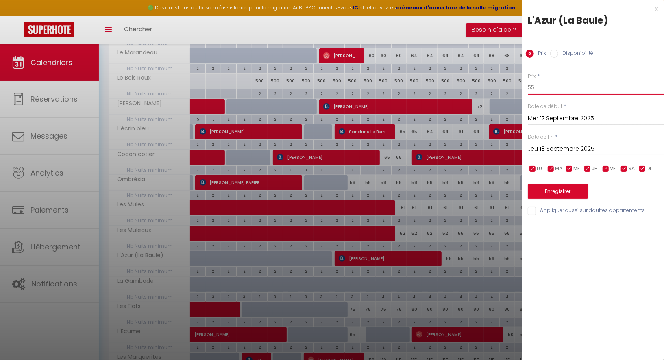
click at [541, 93] on input "55" at bounding box center [596, 87] width 136 height 15
click at [548, 156] on div "Prix * 52 Statut * Disponible Indisponible Date de début * [DATE] < [DATE] > Di…" at bounding box center [592, 140] width 142 height 154
click at [558, 150] on input "Jeu 18 Septembre 2025" at bounding box center [596, 149] width 136 height 11
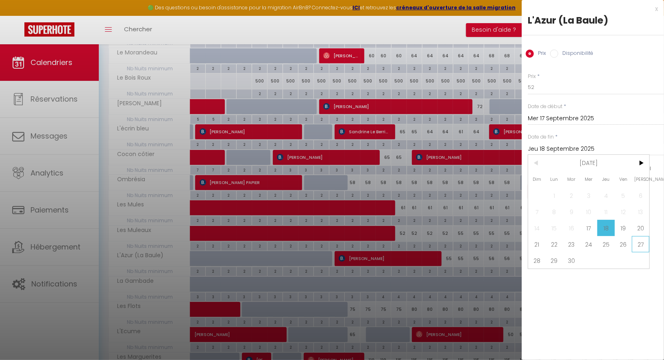
click at [640, 243] on span "27" at bounding box center [640, 244] width 17 height 16
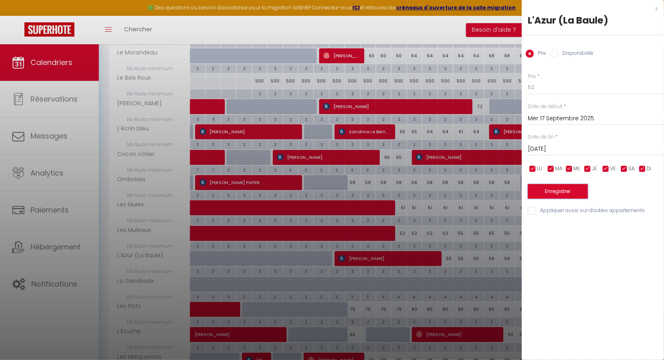
click at [580, 190] on button "Enregistrer" at bounding box center [558, 191] width 60 height 15
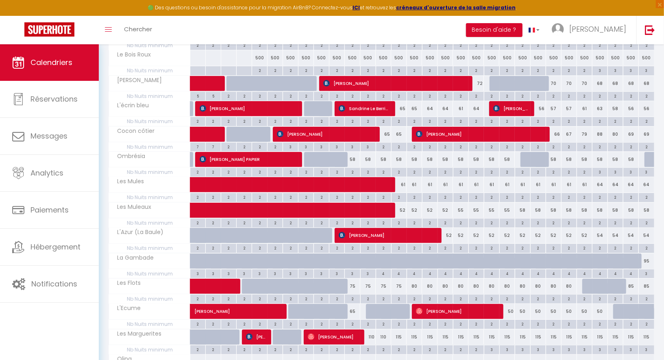
scroll to position [331, 0]
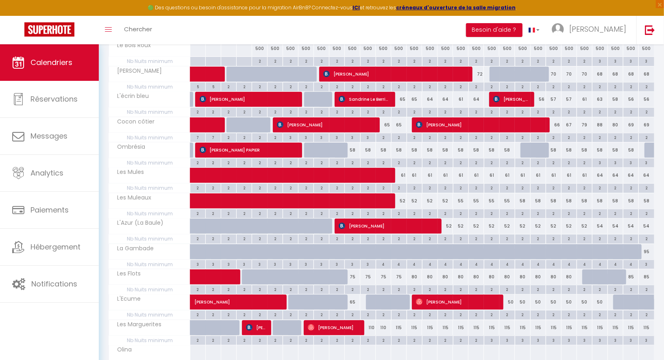
click at [415, 271] on div "80" at bounding box center [413, 276] width 15 height 15
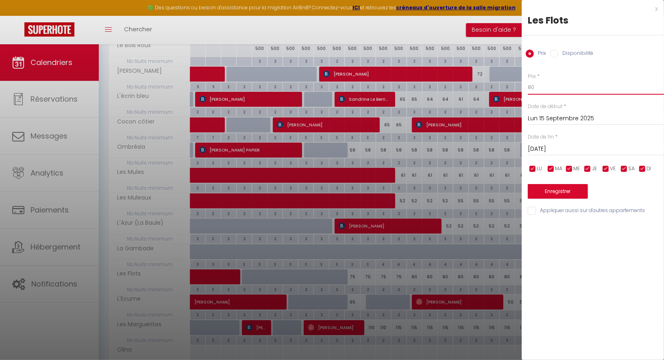
drag, startPoint x: 547, startPoint y: 90, endPoint x: 517, endPoint y: 89, distance: 30.5
click at [517, 89] on body "🟢 Des questions ou besoin d'assistance pour la migration AirBnB? Connectez-vous…" at bounding box center [332, 81] width 664 height 736
click at [538, 141] on div "[DATE] < [DATE] > Dim Lun Mar Mer Jeu Ven Sam 1 2 3 4 5 6 7 8 9 10 11 12 13 14 …" at bounding box center [596, 148] width 136 height 15
click at [543, 151] on input "[DATE]" at bounding box center [596, 149] width 136 height 11
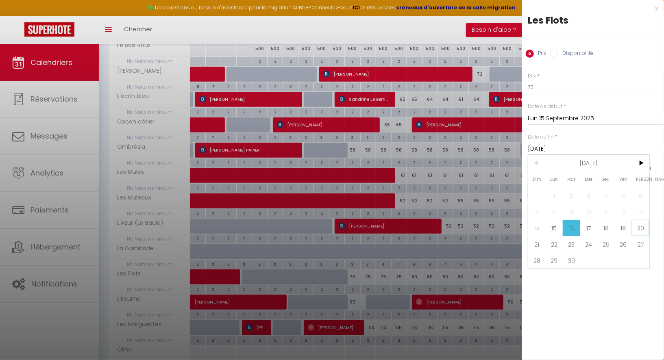
click at [648, 232] on span "20" at bounding box center [640, 228] width 17 height 16
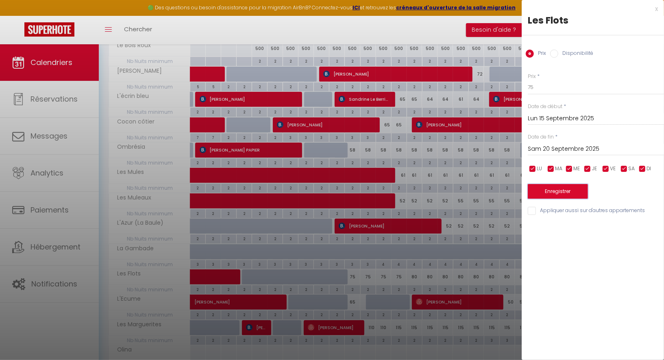
click at [574, 191] on button "Enregistrer" at bounding box center [558, 191] width 60 height 15
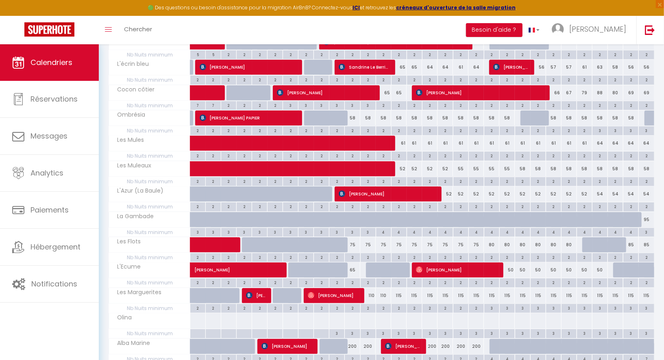
scroll to position [384, 0]
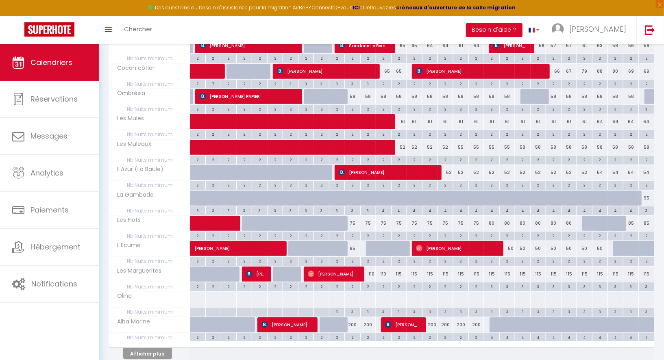
click at [401, 267] on div "115" at bounding box center [398, 274] width 15 height 15
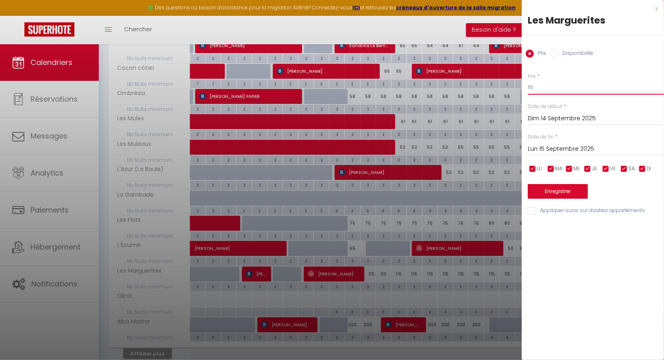
click at [545, 91] on input "115" at bounding box center [596, 87] width 136 height 15
click at [559, 149] on input "Lun 15 Septembre 2025" at bounding box center [596, 149] width 136 height 11
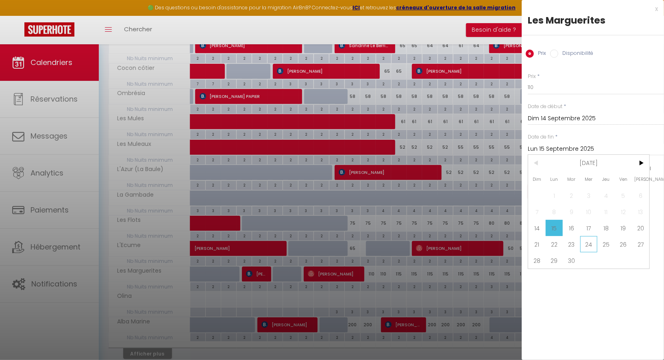
click at [591, 242] on span "24" at bounding box center [588, 244] width 17 height 16
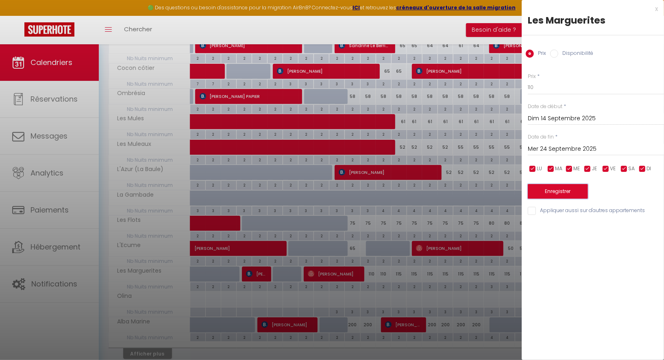
click at [561, 190] on button "Enregistrer" at bounding box center [558, 191] width 60 height 15
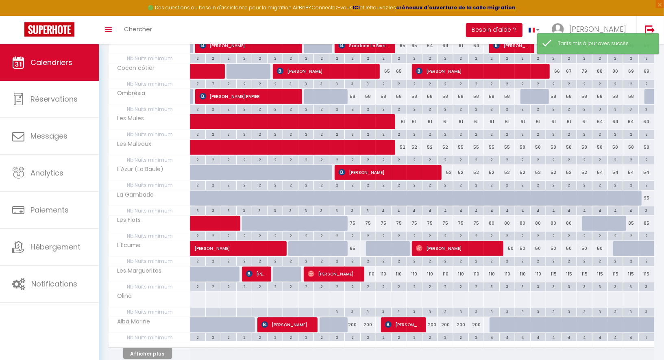
click at [491, 282] on div "3" at bounding box center [491, 286] width 15 height 8
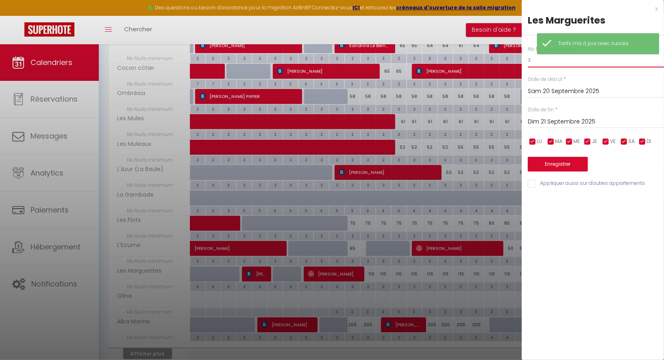
click at [550, 65] on input "3" at bounding box center [596, 60] width 136 height 15
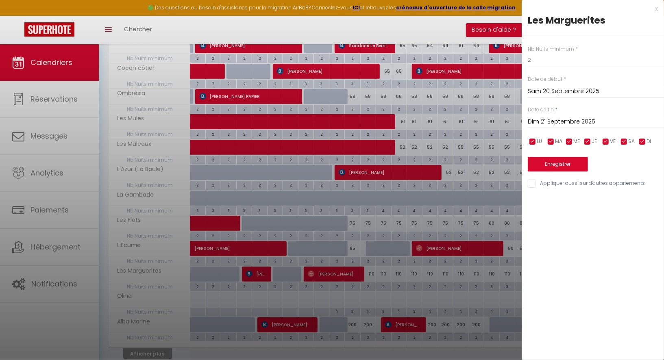
click at [557, 119] on input "Dim 21 Septembre 2025" at bounding box center [596, 122] width 136 height 11
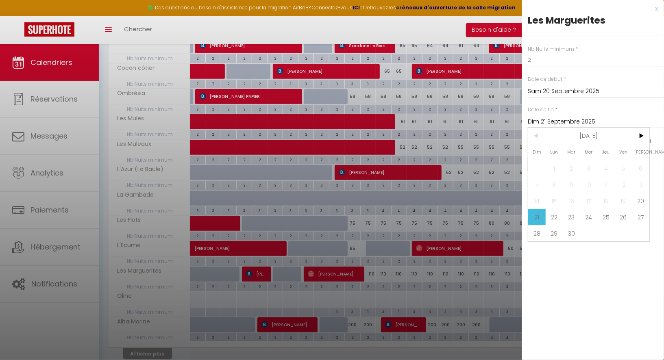
click at [650, 139] on span "DI" at bounding box center [648, 142] width 4 height 8
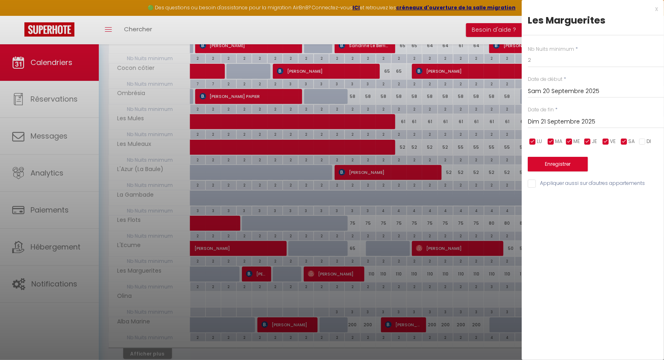
click at [645, 143] on input "checkbox" at bounding box center [642, 142] width 8 height 8
click at [584, 124] on input "Dim 21 Septembre 2025" at bounding box center [596, 122] width 136 height 11
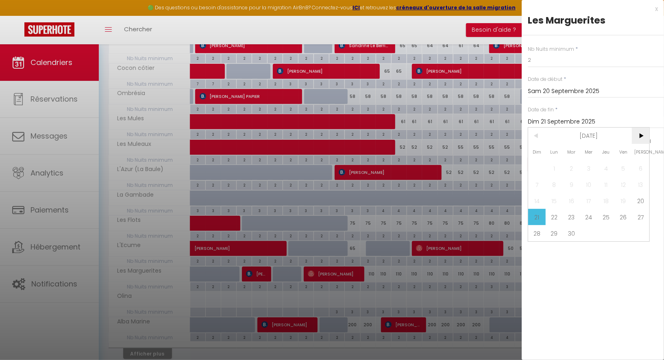
click at [641, 141] on span ">" at bounding box center [640, 136] width 17 height 16
click at [644, 170] on span "4" at bounding box center [640, 168] width 17 height 16
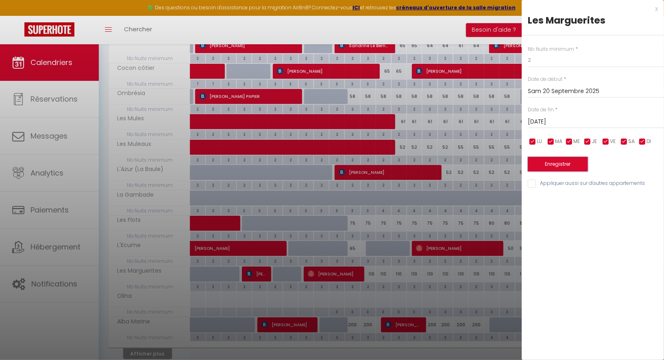
click at [565, 167] on button "Enregistrer" at bounding box center [558, 164] width 60 height 15
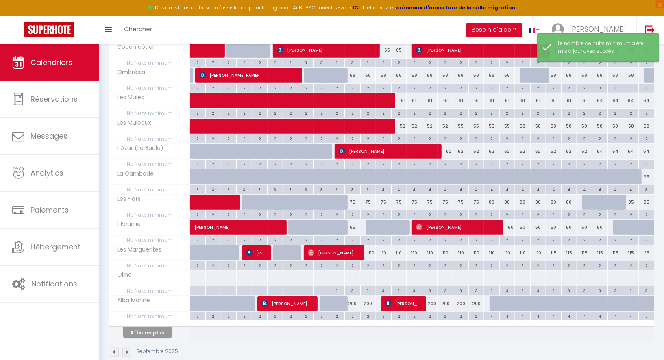
scroll to position [411, 0]
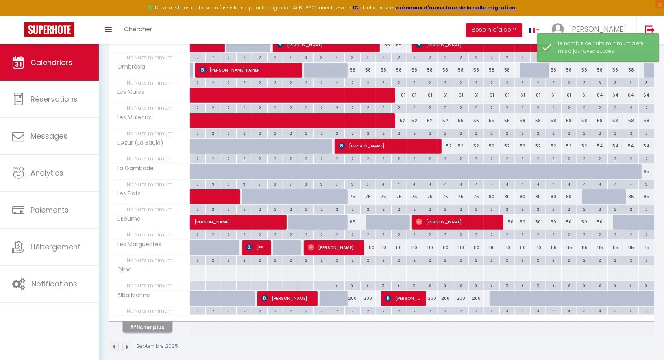
click at [142, 322] on button "Afficher plus" at bounding box center [147, 327] width 49 height 11
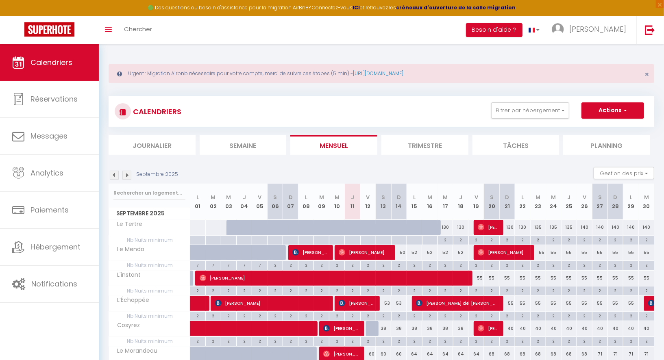
scroll to position [13, 0]
